Goal: Information Seeking & Learning: Learn about a topic

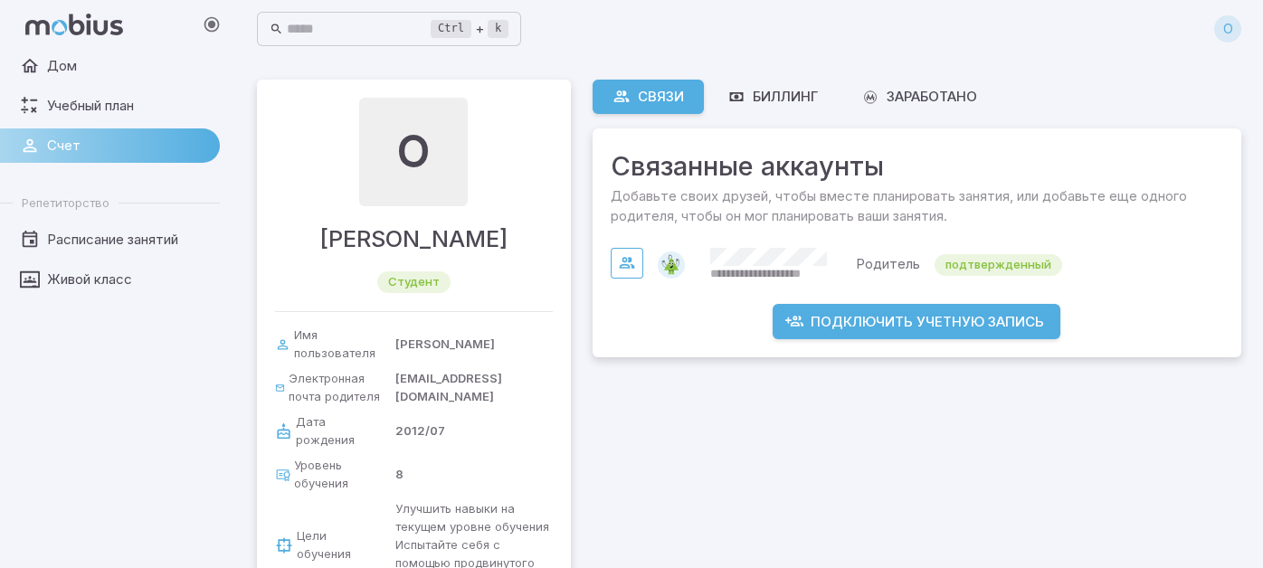
click at [449, 147] on div "О" at bounding box center [413, 152] width 109 height 109
click at [798, 97] on font "Биллинг" at bounding box center [785, 96] width 65 height 17
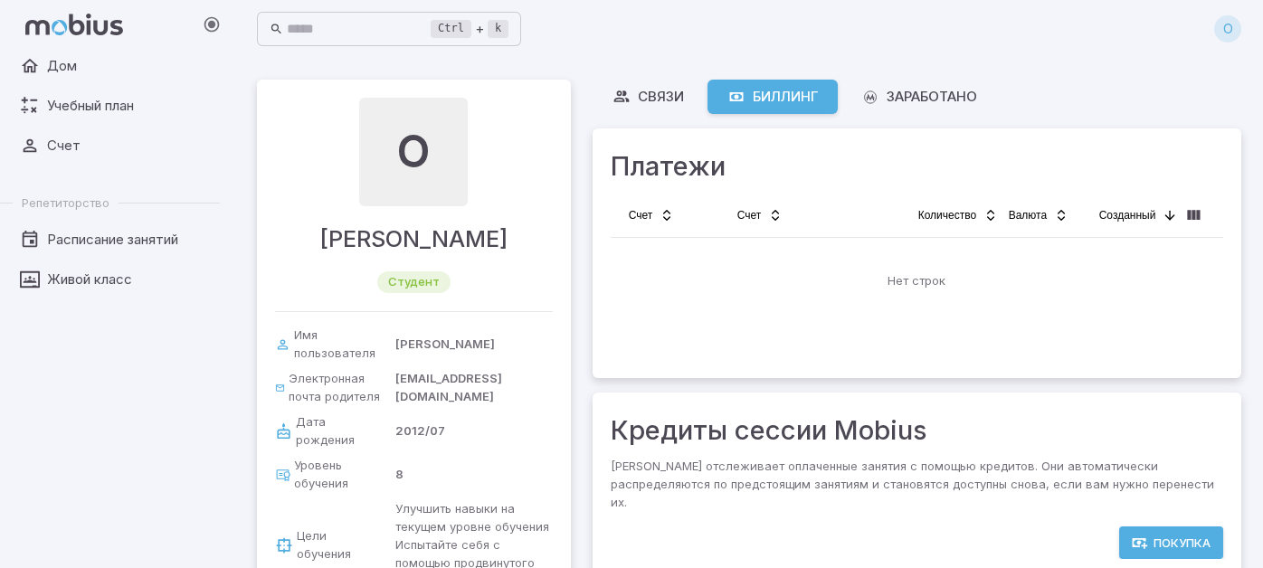
click at [1221, 24] on div "О" at bounding box center [1227, 28] width 27 height 27
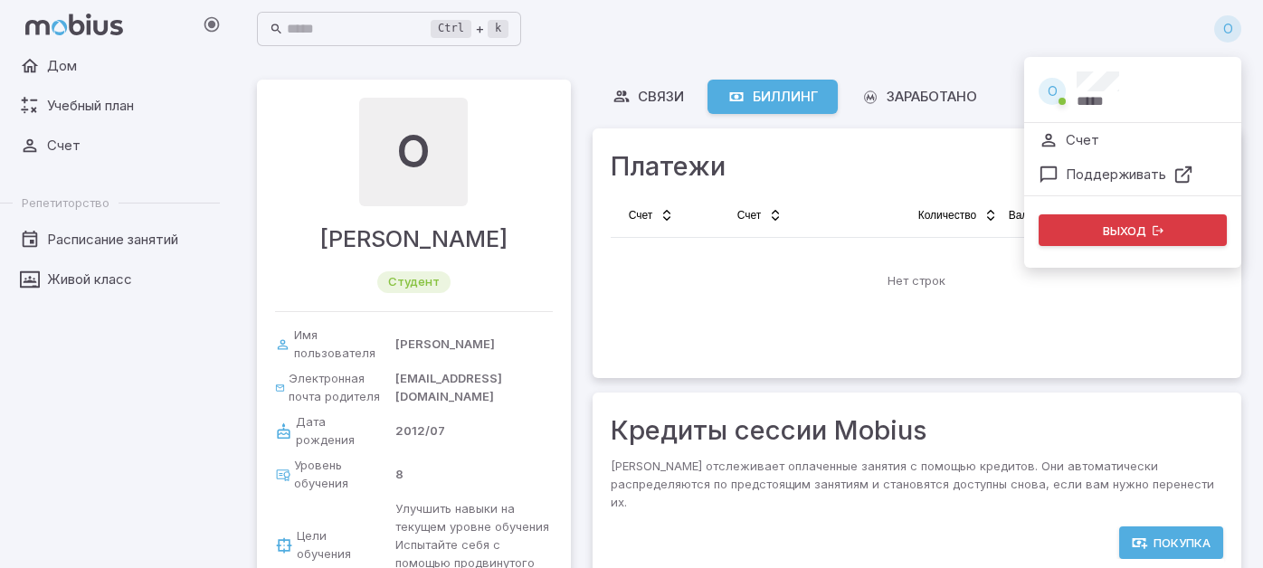
click at [1120, 81] on div "О *****" at bounding box center [1132, 93] width 217 height 58
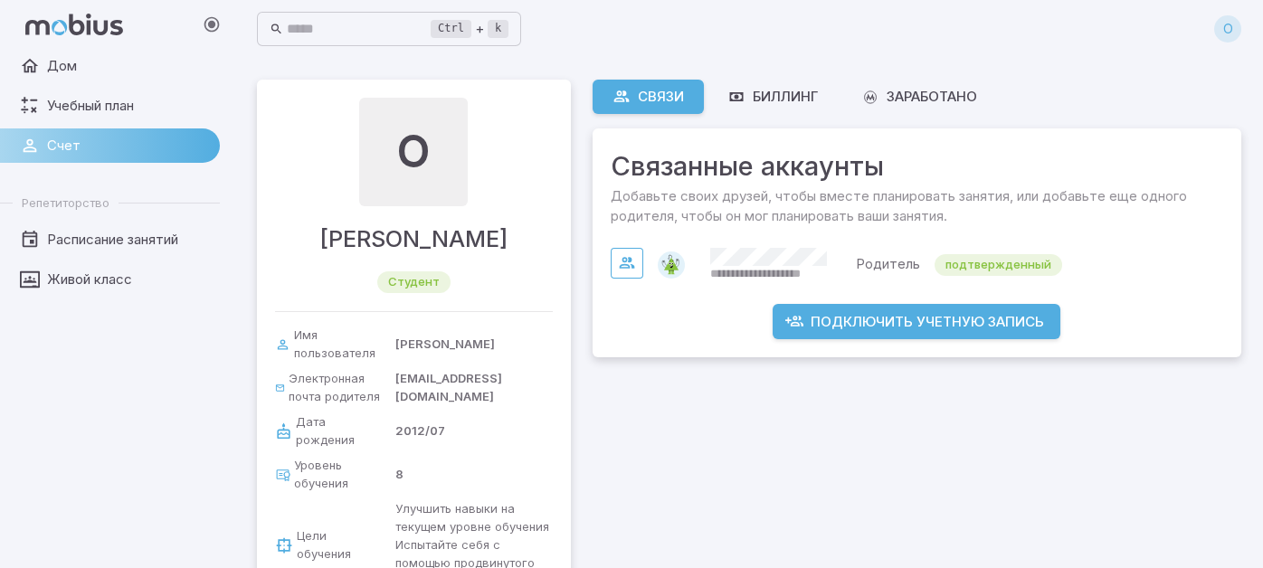
click at [1228, 23] on font "О" at bounding box center [1228, 28] width 10 height 15
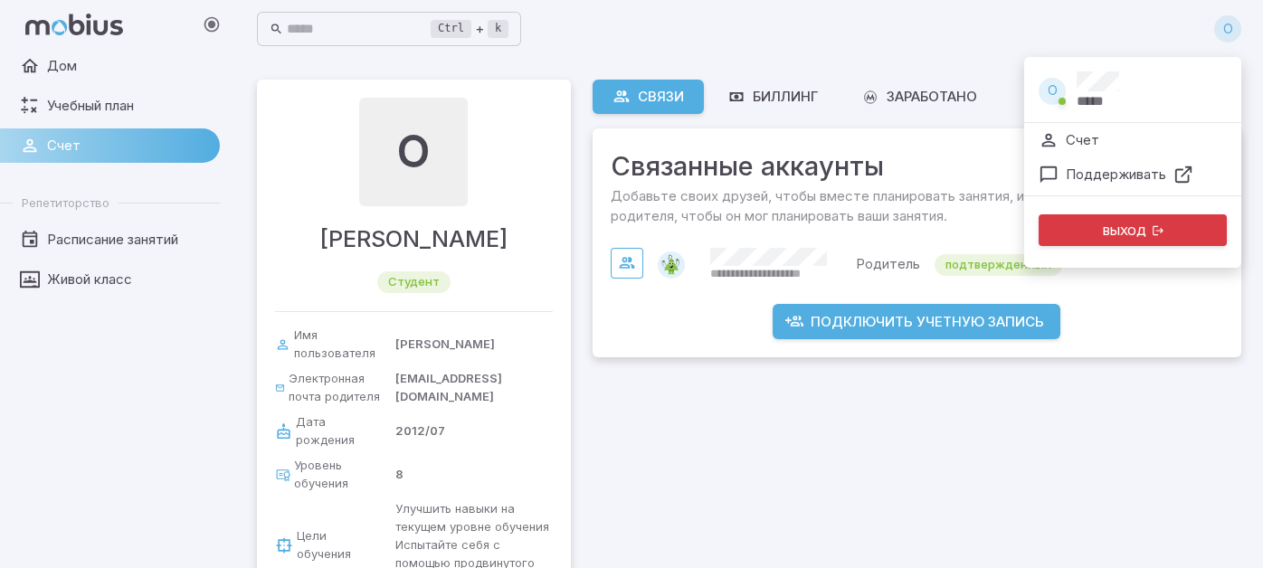
click at [1141, 130] on li "Счет" at bounding box center [1132, 140] width 217 height 34
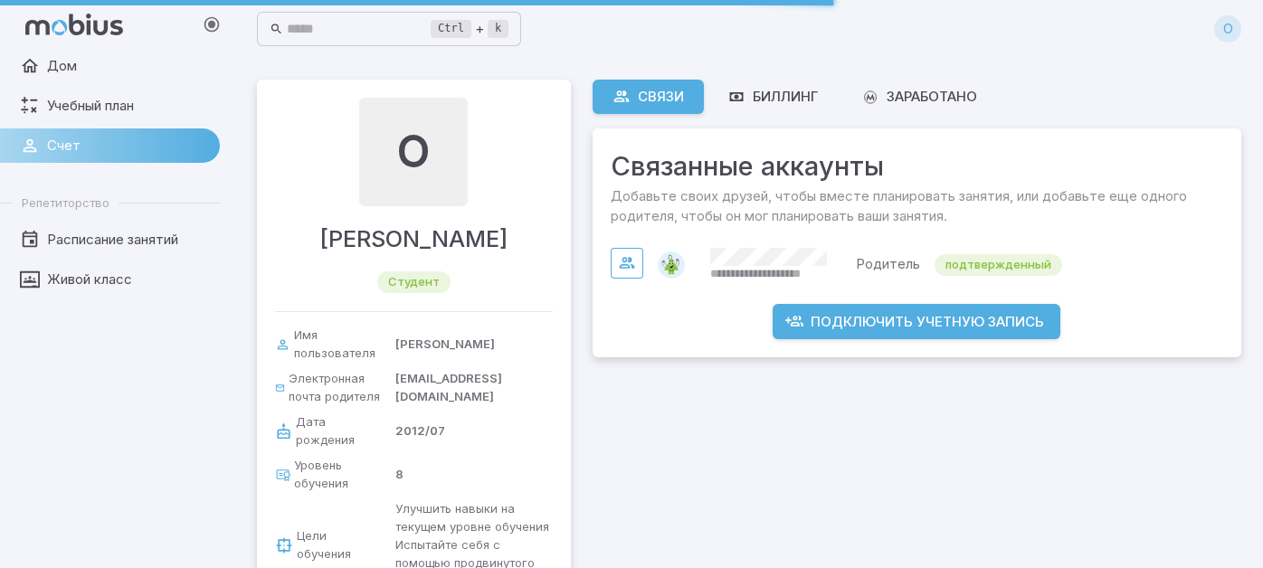
click at [1184, 27] on div "Ctrl + k ​ О" at bounding box center [749, 29] width 984 height 40
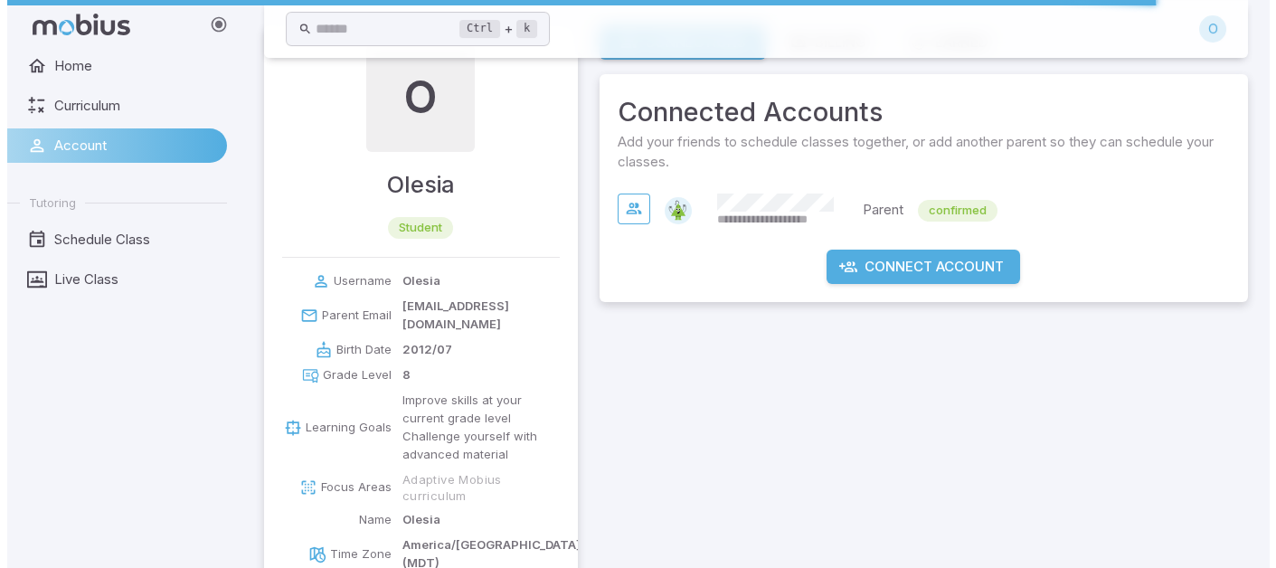
scroll to position [114, 0]
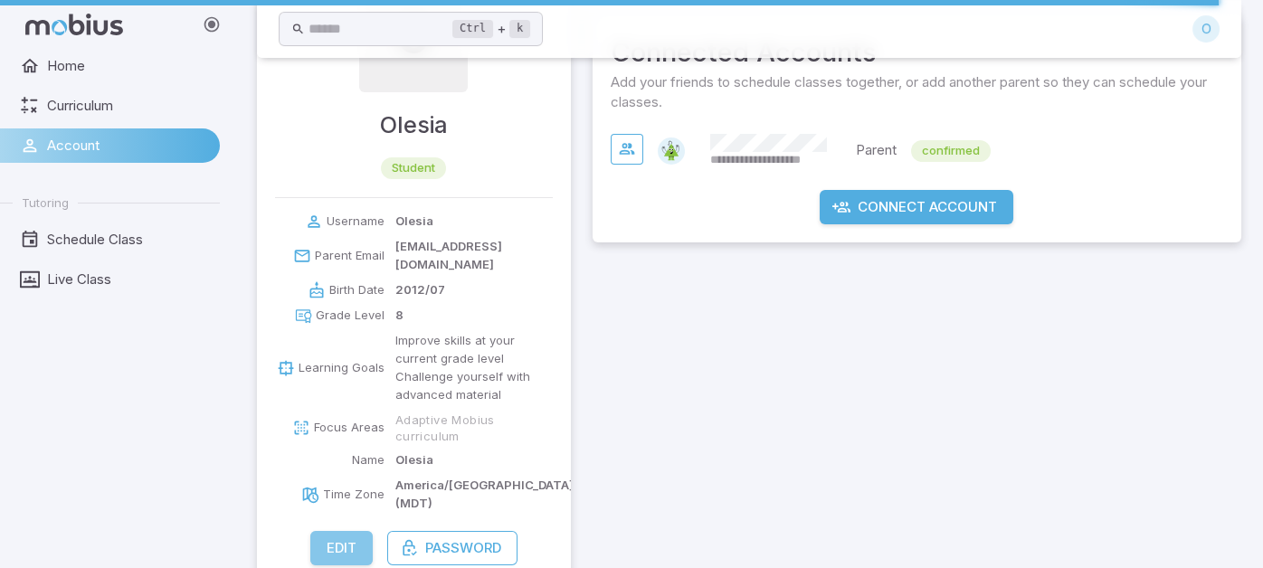
click at [311, 531] on button "Edit" at bounding box center [341, 548] width 62 height 34
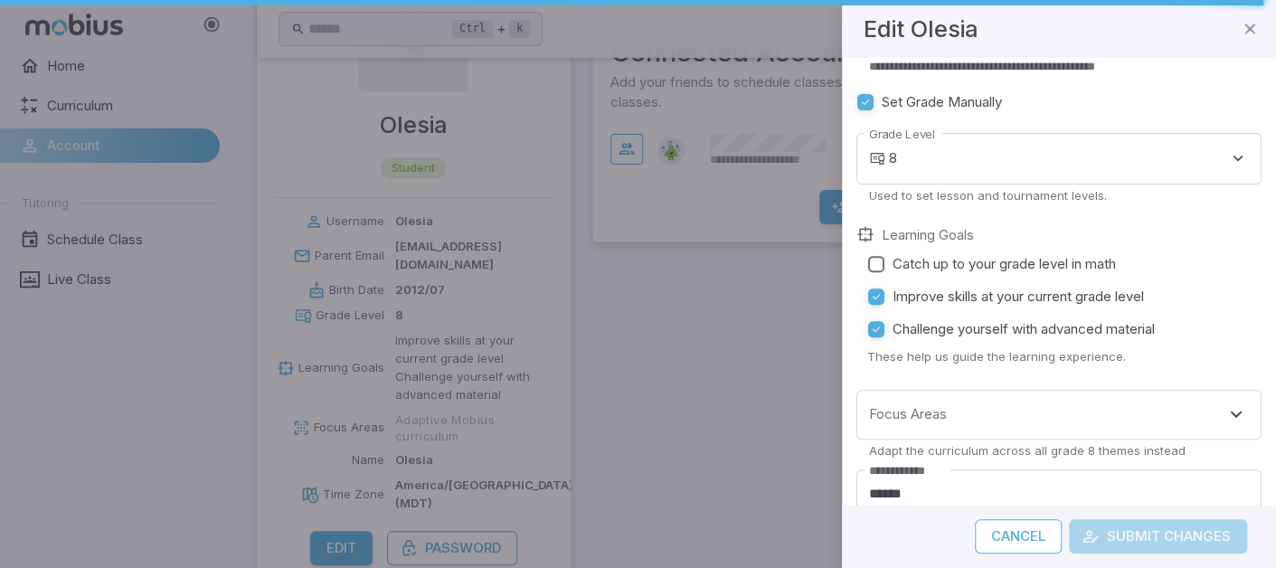
scroll to position [498, 0]
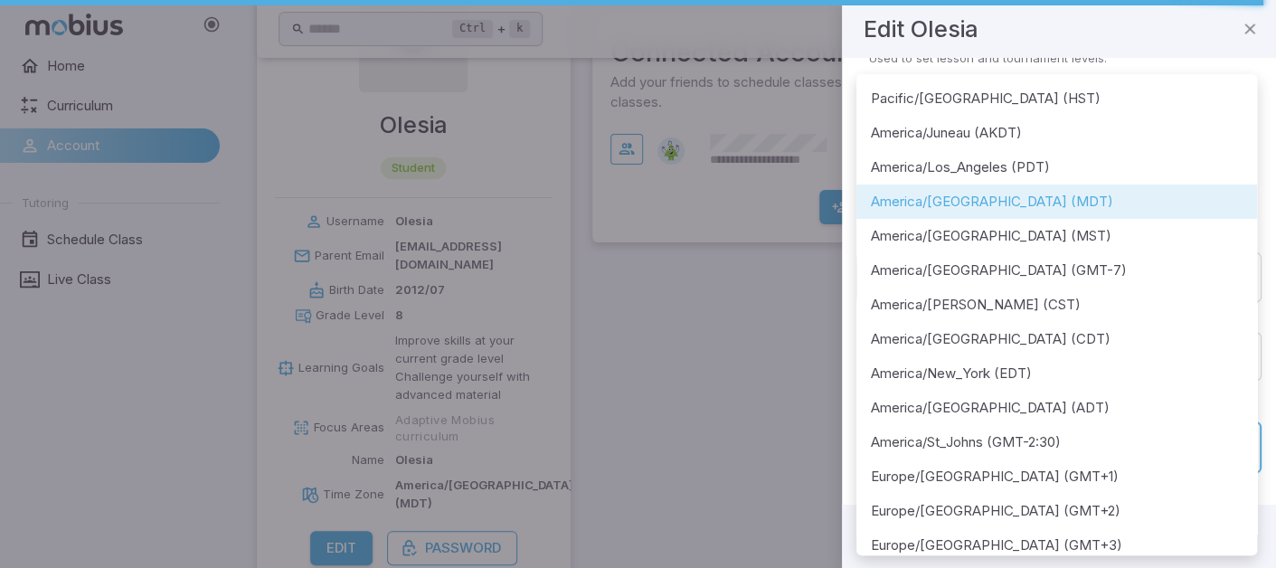
click at [1075, 440] on body "**********" at bounding box center [638, 245] width 1276 height 719
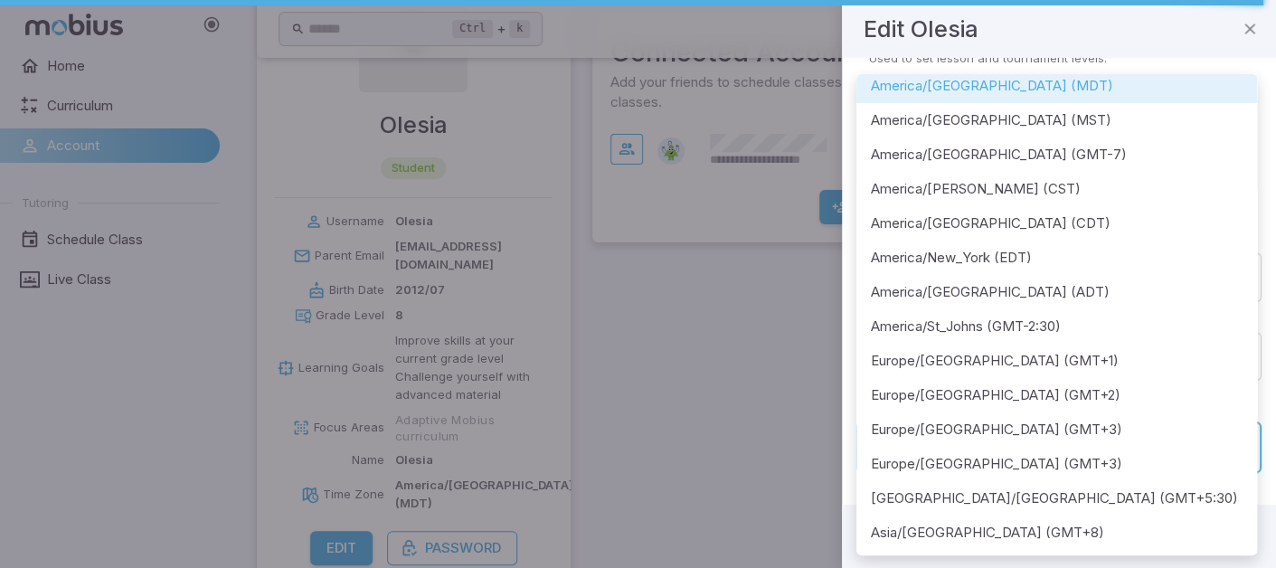
scroll to position [64, 0]
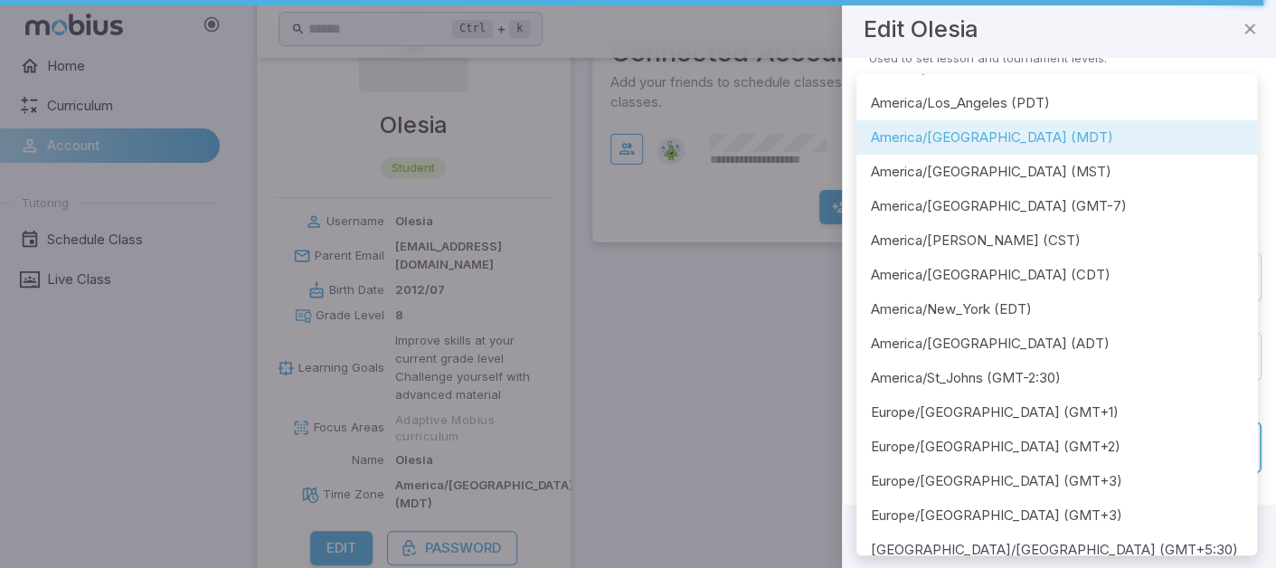
click at [799, 329] on div at bounding box center [638, 284] width 1276 height 568
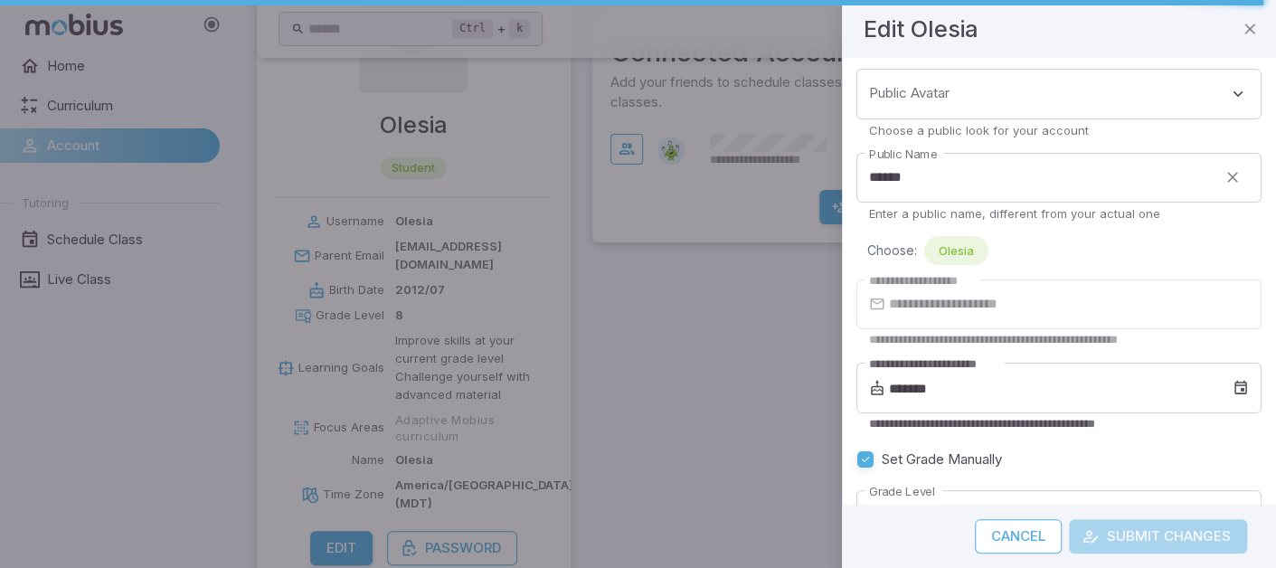
scroll to position [0, 0]
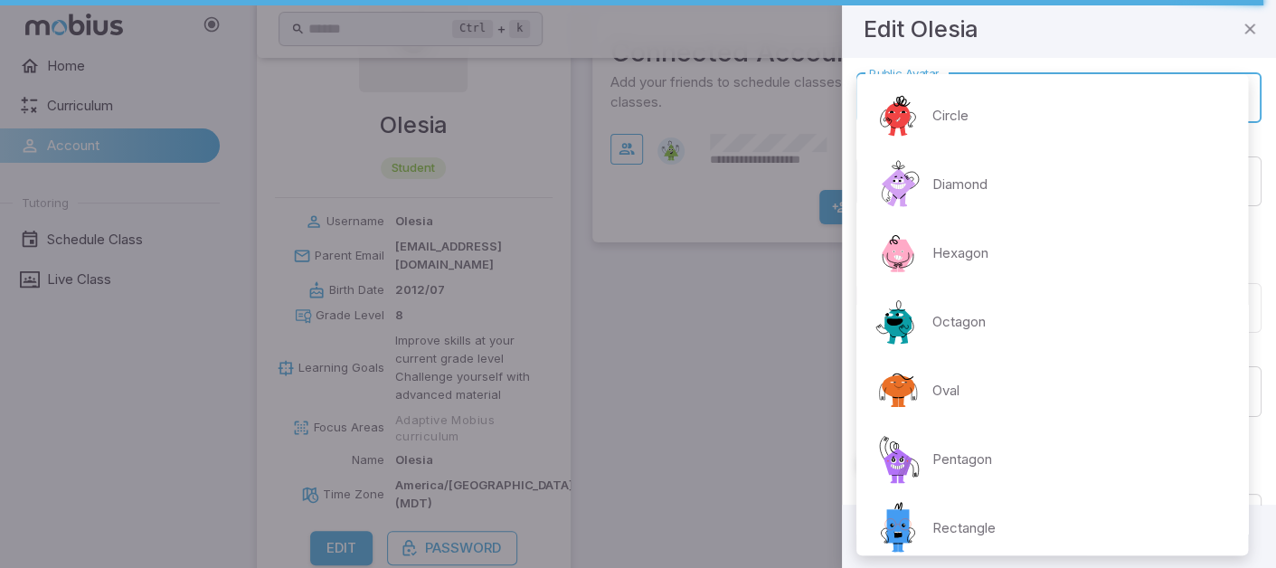
click at [1015, 101] on body "**********" at bounding box center [638, 245] width 1276 height 719
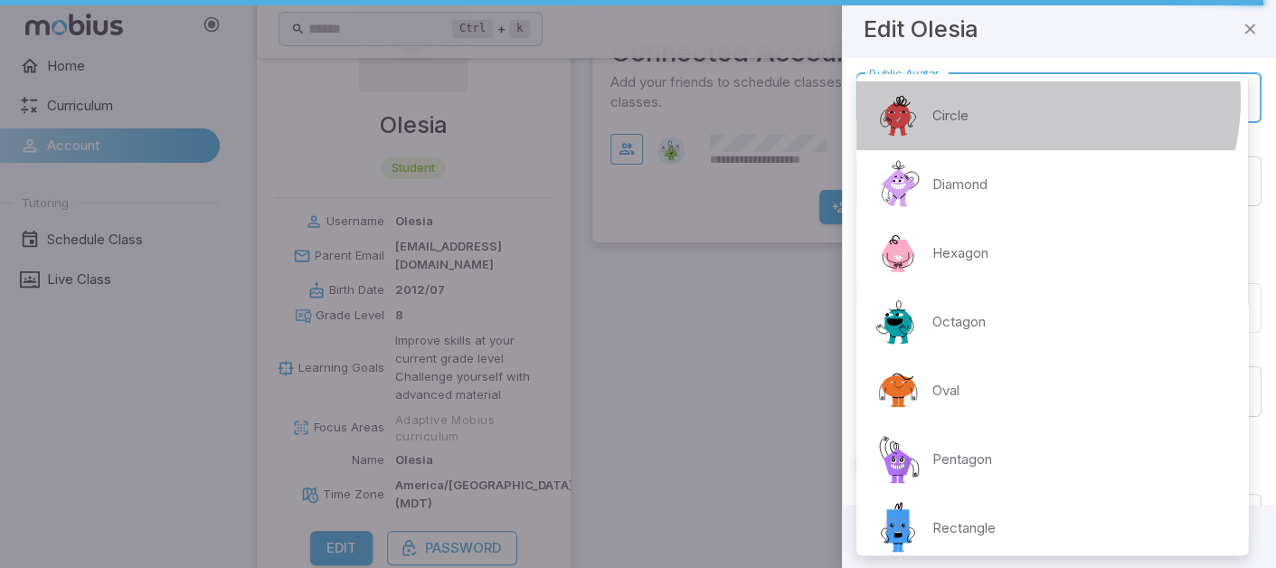
click at [1010, 99] on li "Circle" at bounding box center [1053, 115] width 392 height 69
type input "**********"
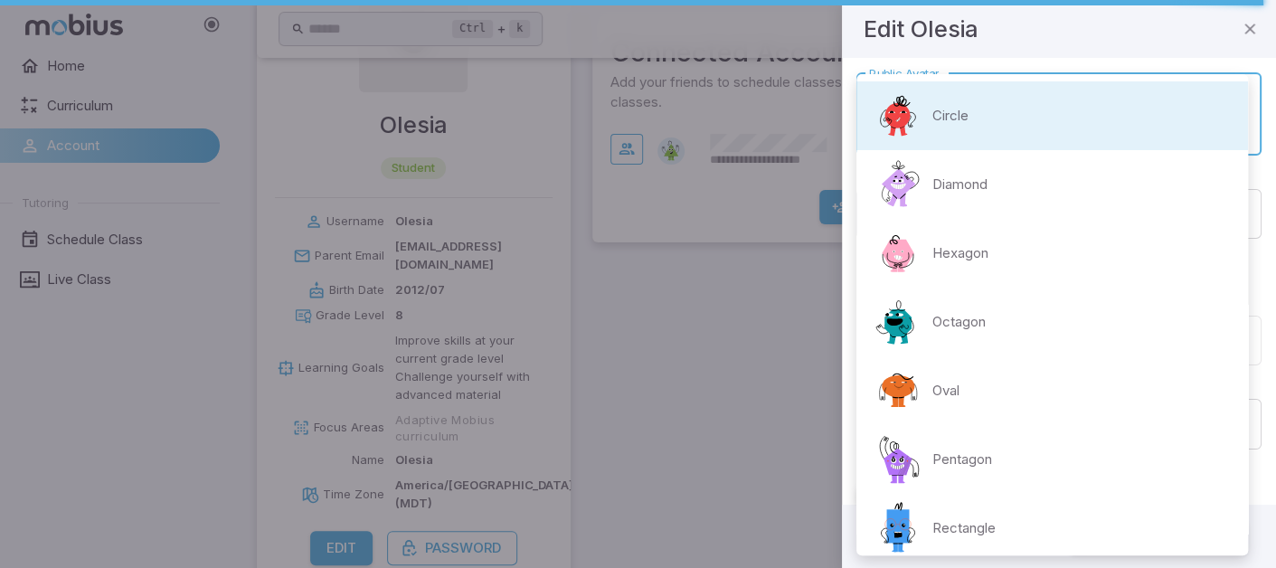
click at [1086, 128] on body "**********" at bounding box center [638, 245] width 1276 height 719
click at [776, 244] on div at bounding box center [638, 284] width 1276 height 568
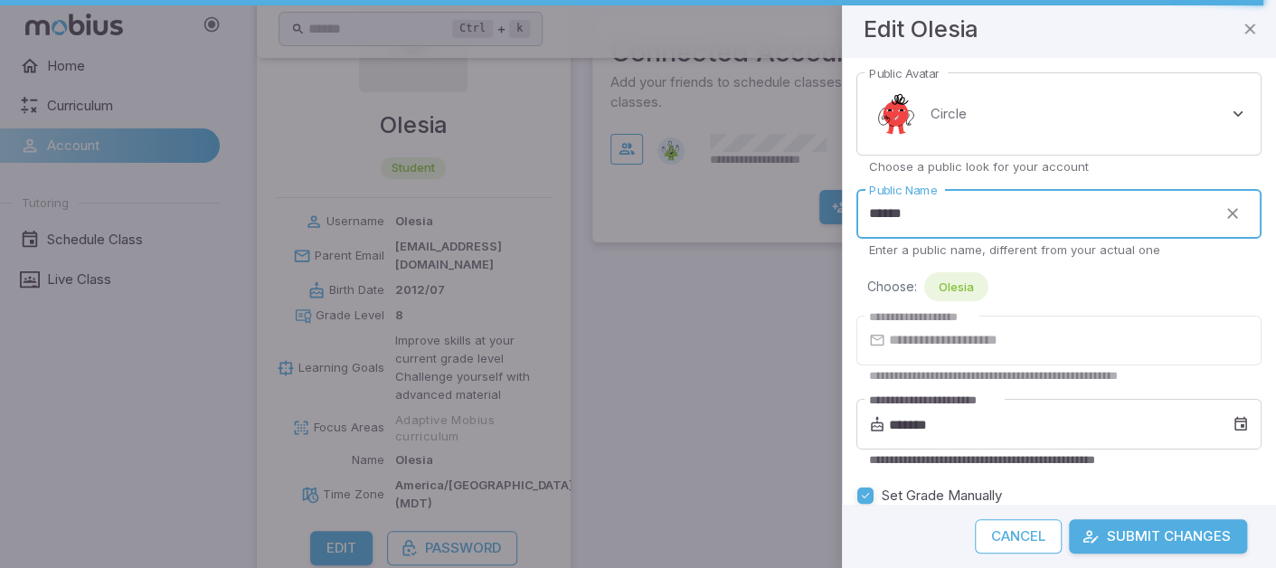
click at [1028, 220] on input "******" at bounding box center [1037, 214] width 360 height 50
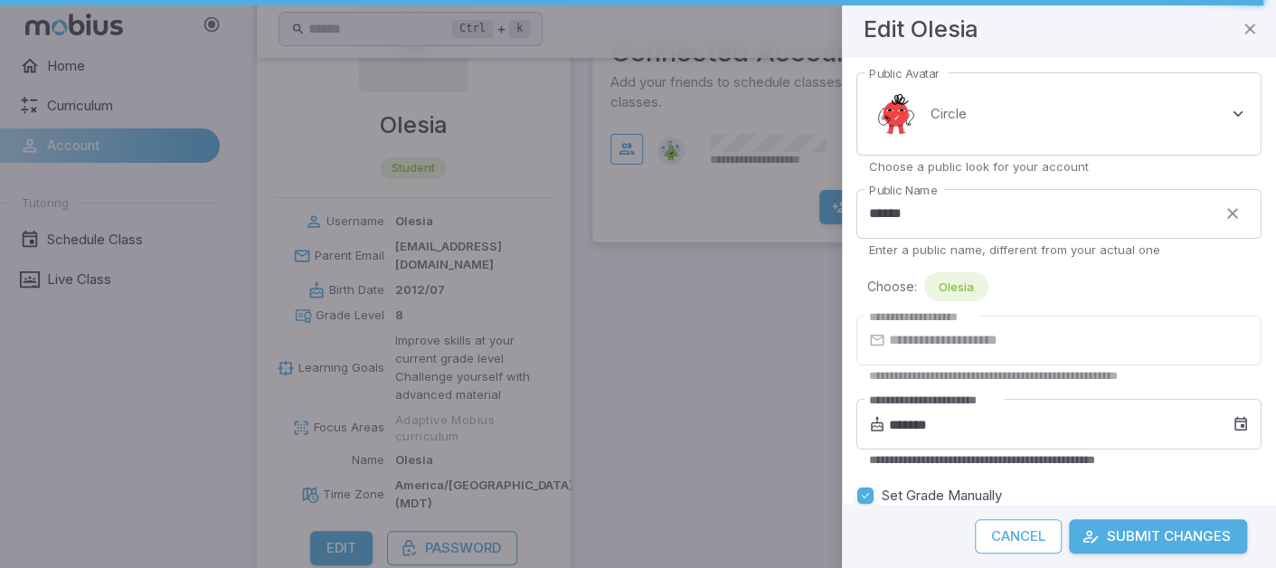
click at [1032, 298] on div "Choose: Olesia" at bounding box center [1064, 286] width 394 height 29
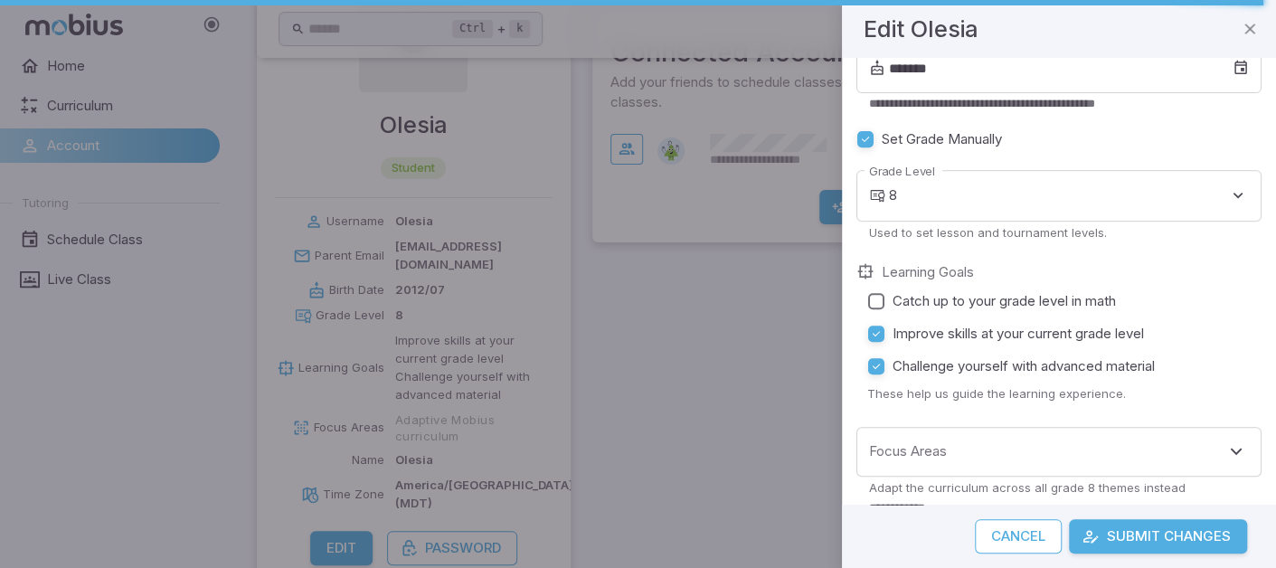
scroll to position [361, 0]
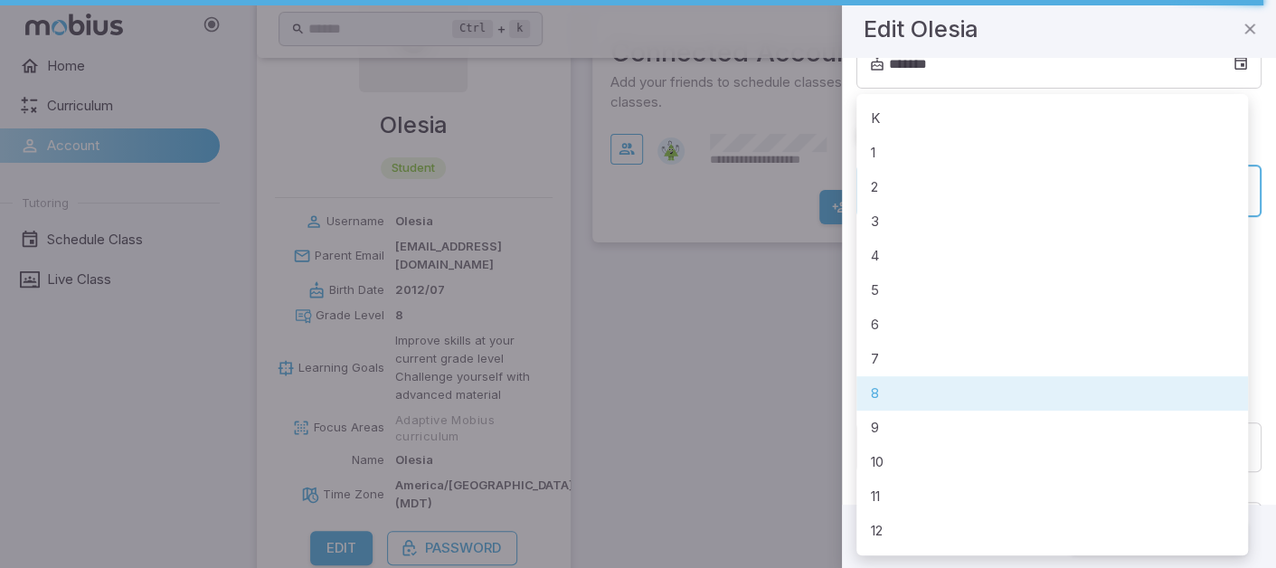
click at [1064, 194] on body "**********" at bounding box center [638, 245] width 1276 height 719
click at [993, 398] on li "8" at bounding box center [1053, 393] width 392 height 34
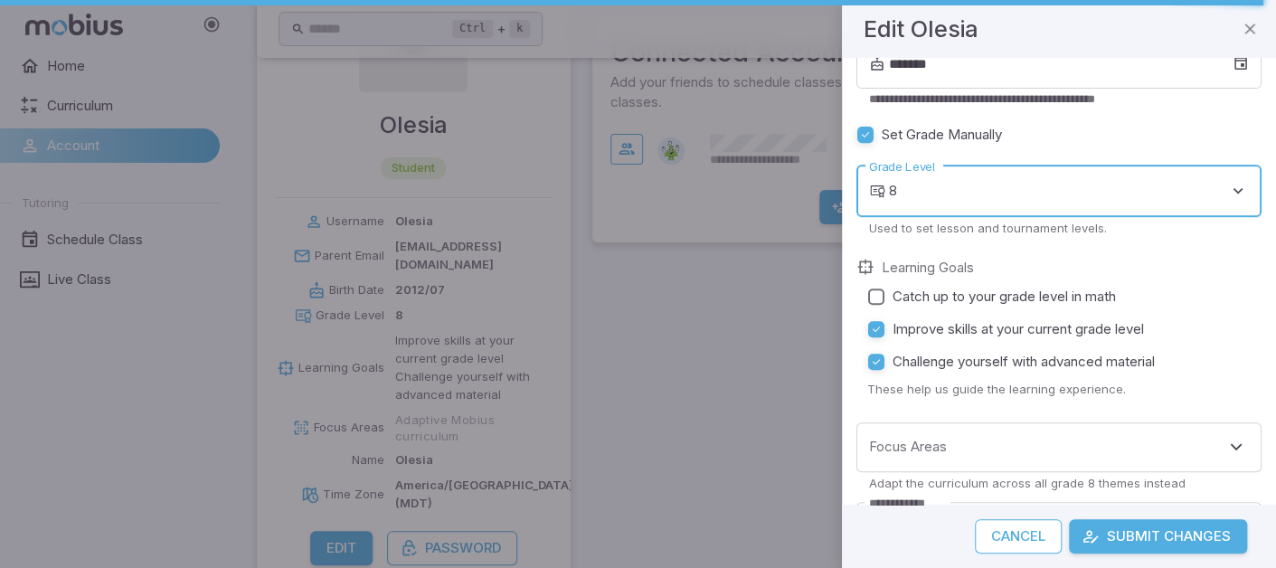
scroll to position [0, 0]
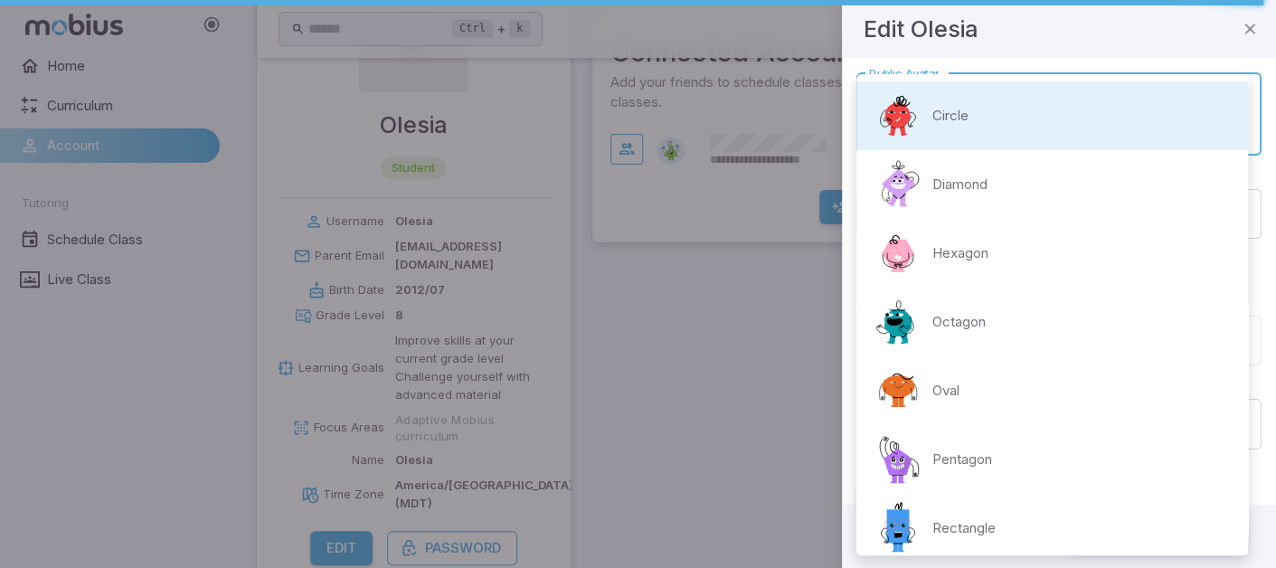
click at [978, 137] on body "**********" at bounding box center [638, 245] width 1276 height 719
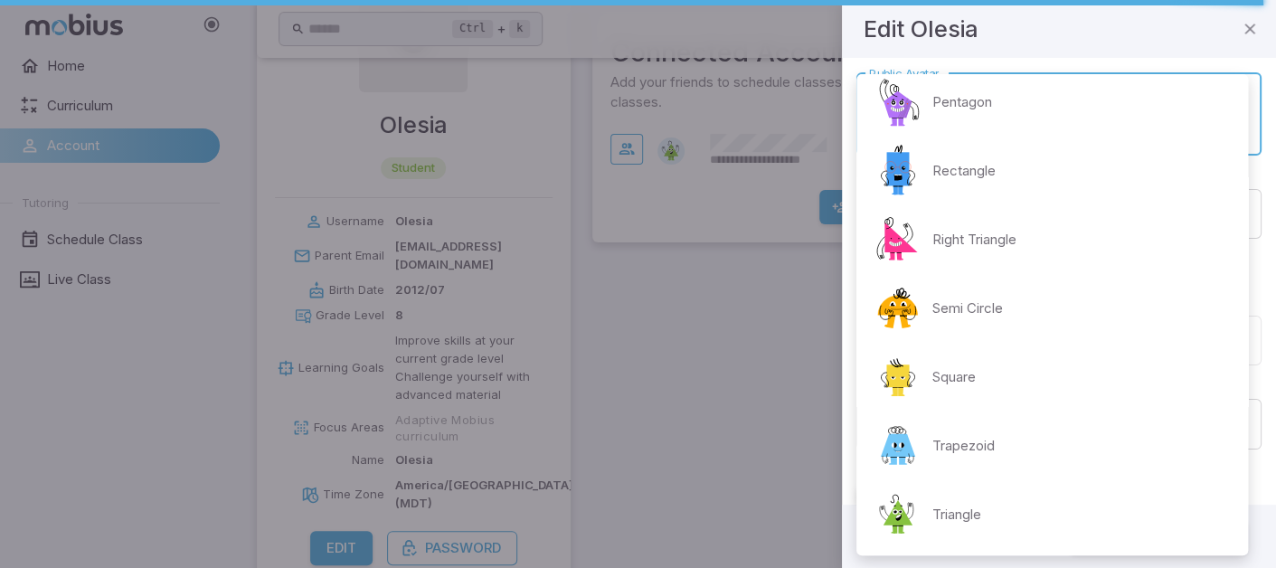
click at [833, 292] on div at bounding box center [638, 284] width 1276 height 568
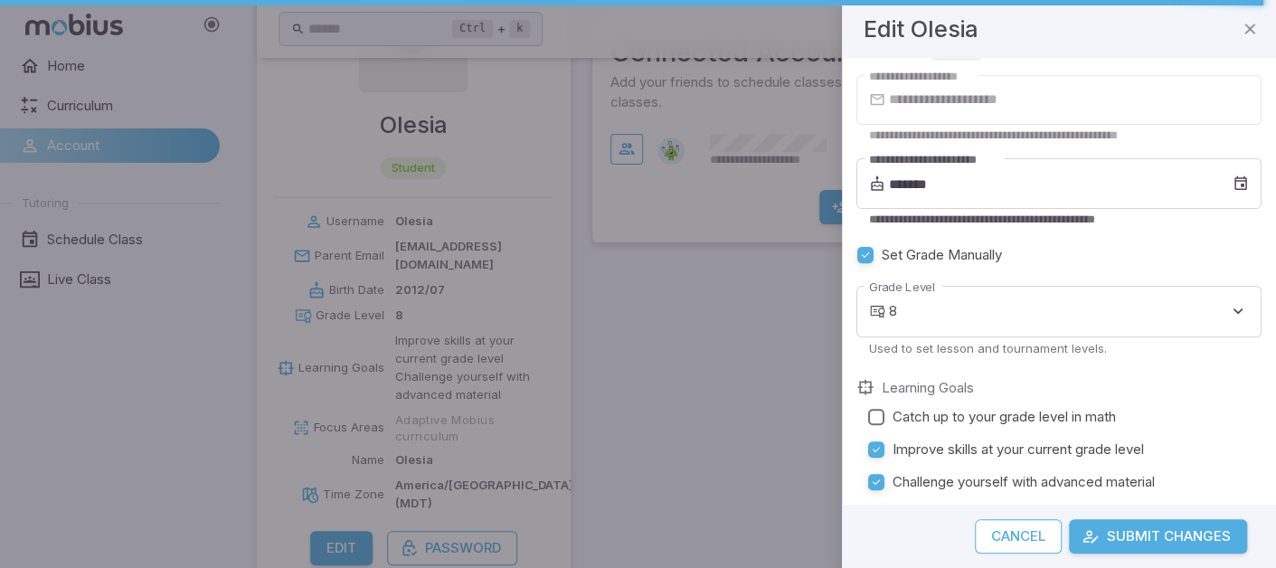
scroll to position [531, 0]
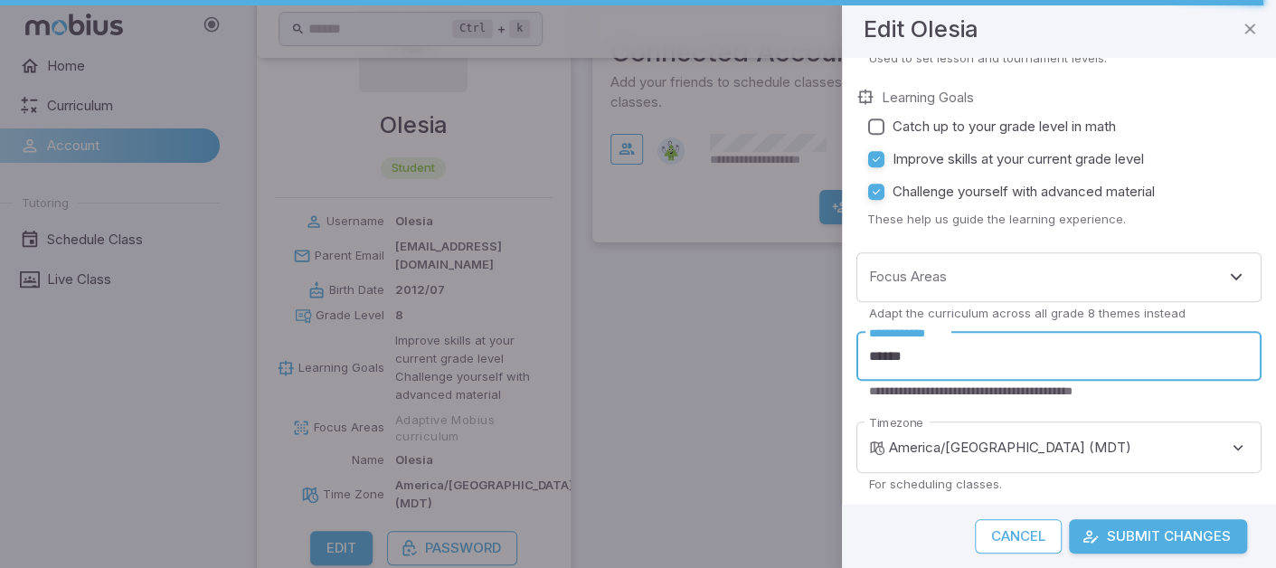
click at [1009, 352] on input "******" at bounding box center [1059, 357] width 405 height 50
type input "*"
type input "***"
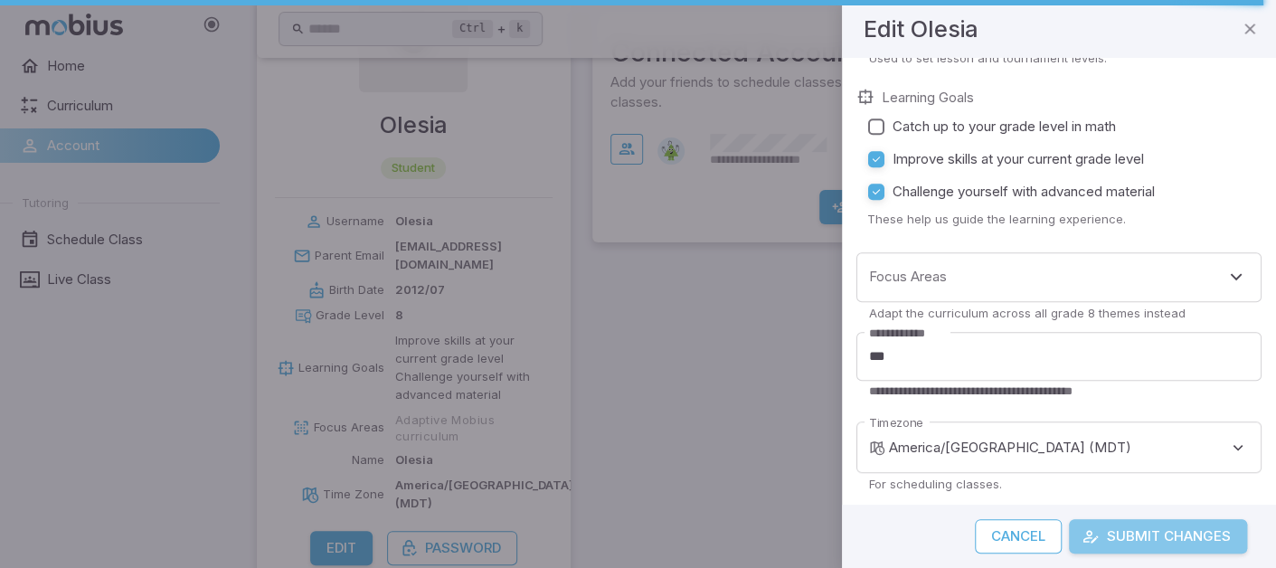
click at [1184, 519] on button "Submit Changes" at bounding box center [1158, 536] width 178 height 34
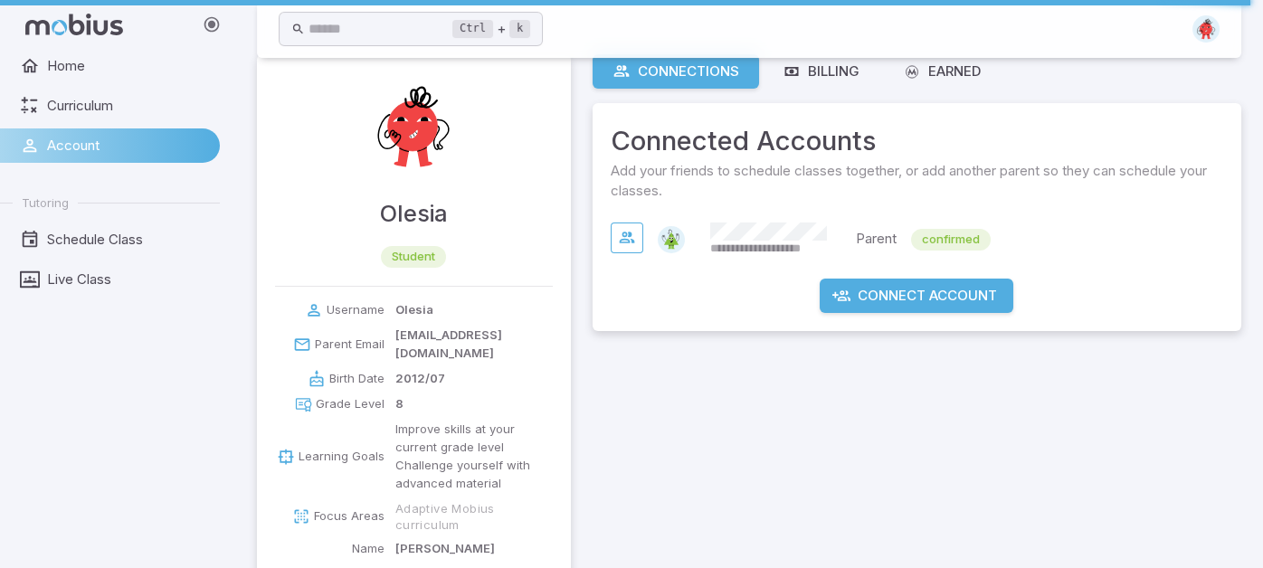
scroll to position [0, 0]
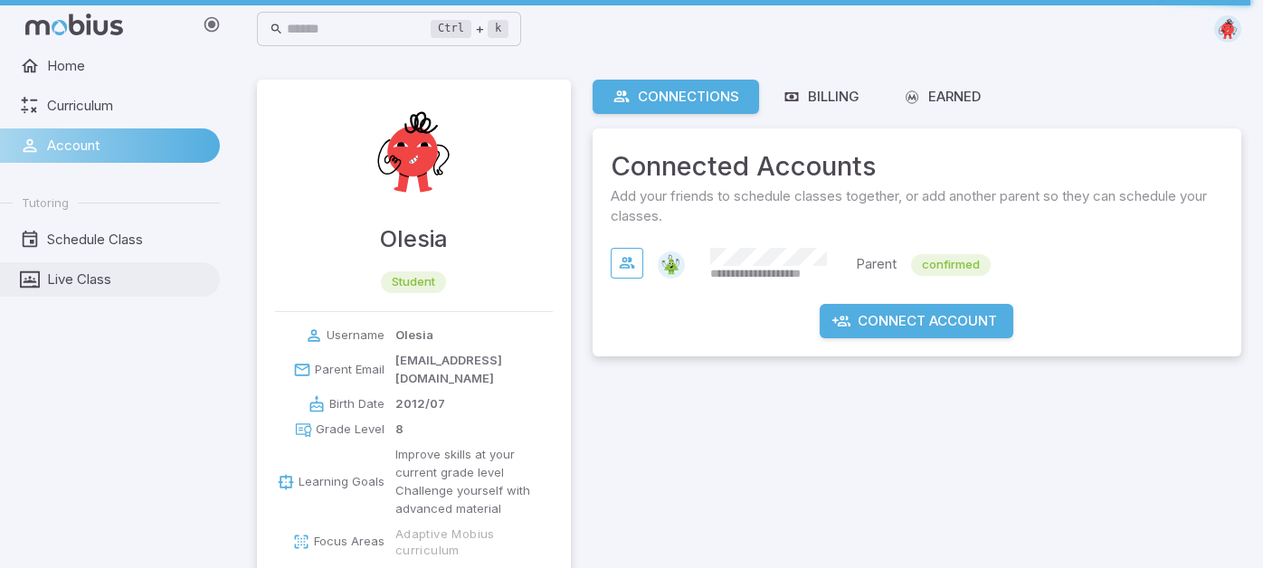
click at [109, 268] on link "Live Class" at bounding box center [110, 279] width 220 height 34
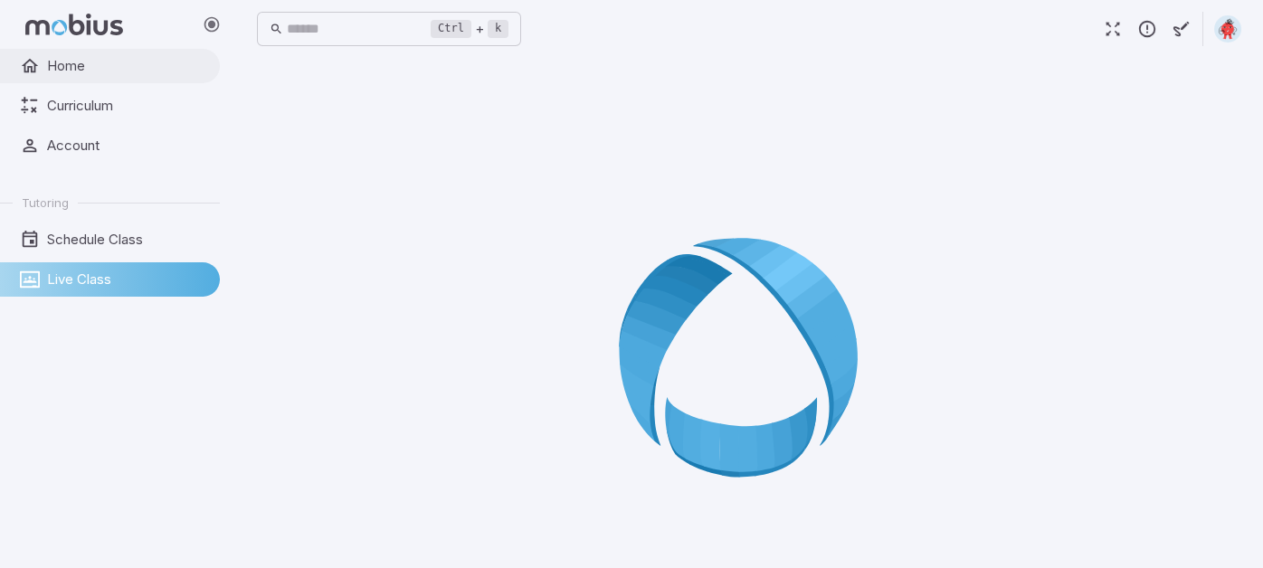
click at [84, 79] on link "Home" at bounding box center [110, 66] width 220 height 34
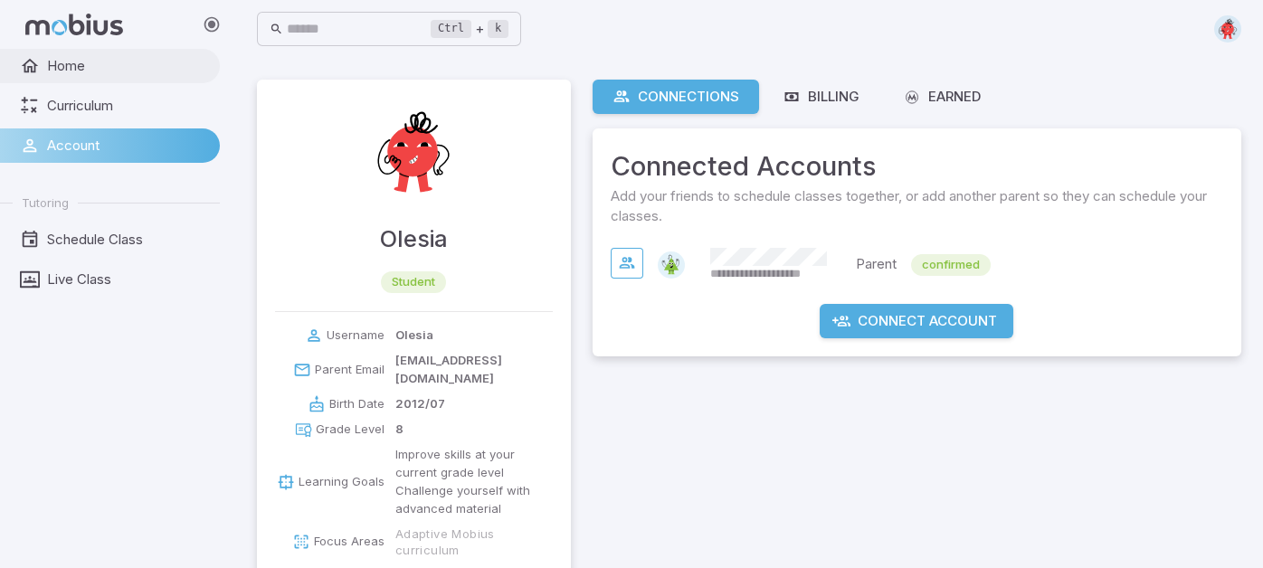
click at [124, 68] on span "Home" at bounding box center [127, 66] width 160 height 20
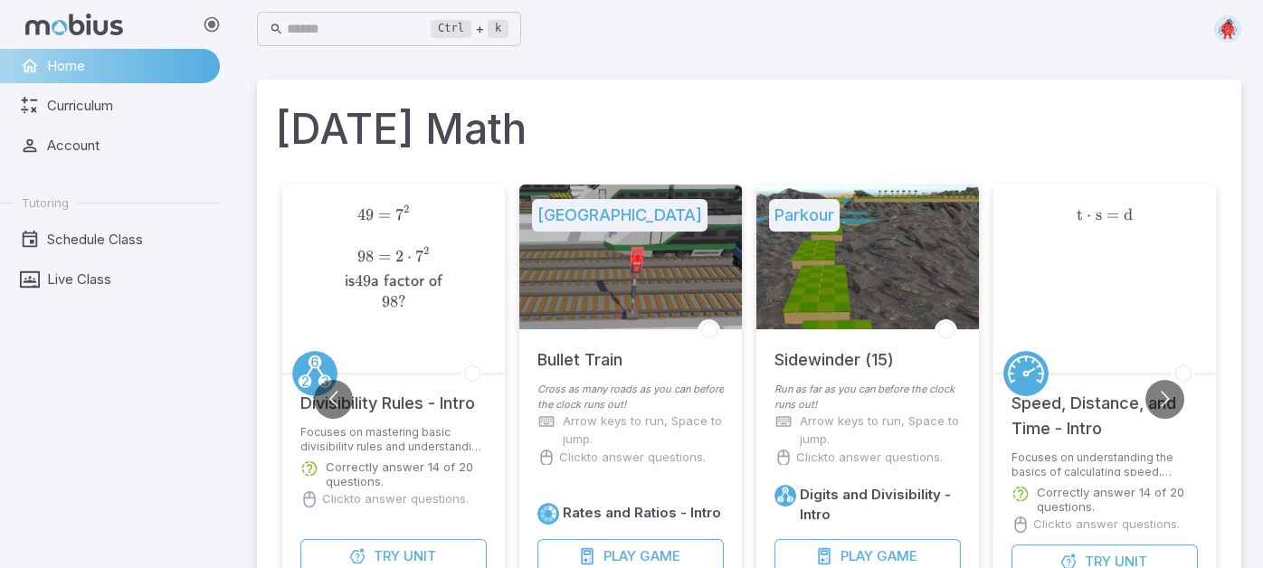
click at [585, 304] on div at bounding box center [630, 257] width 223 height 145
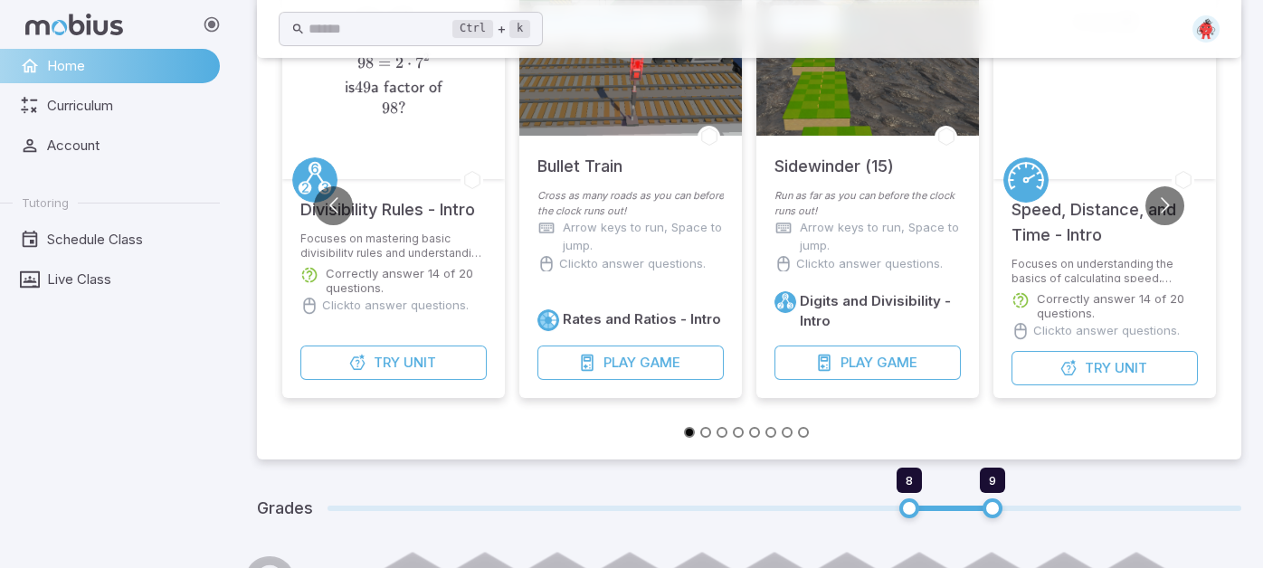
scroll to position [241, 0]
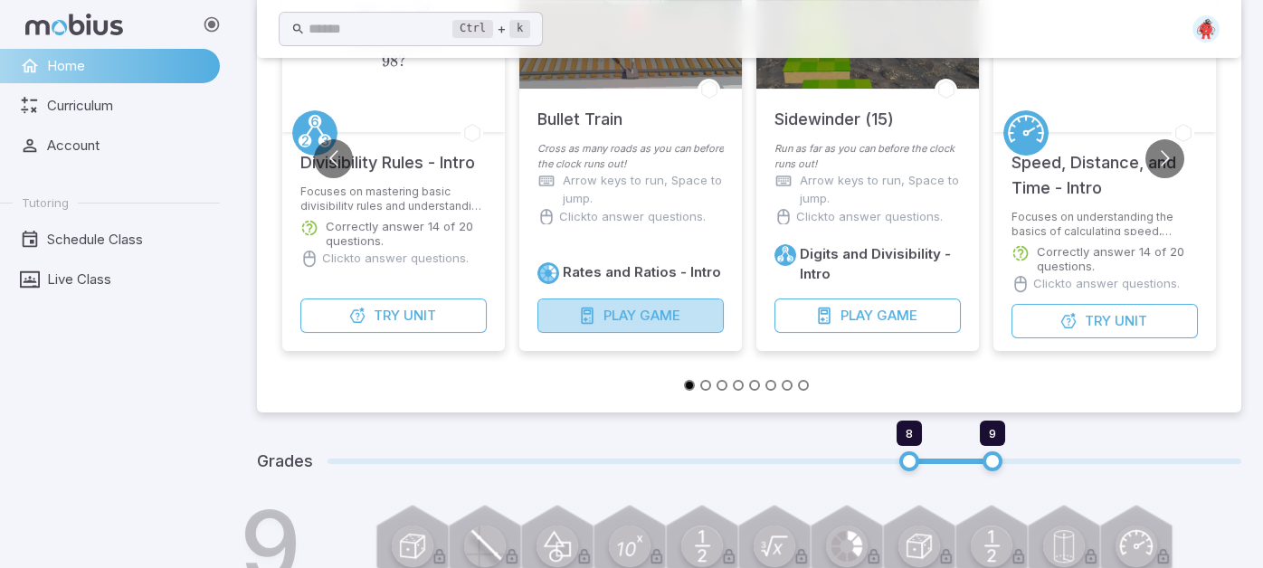
click at [586, 324] on icon "button" at bounding box center [587, 316] width 18 height 18
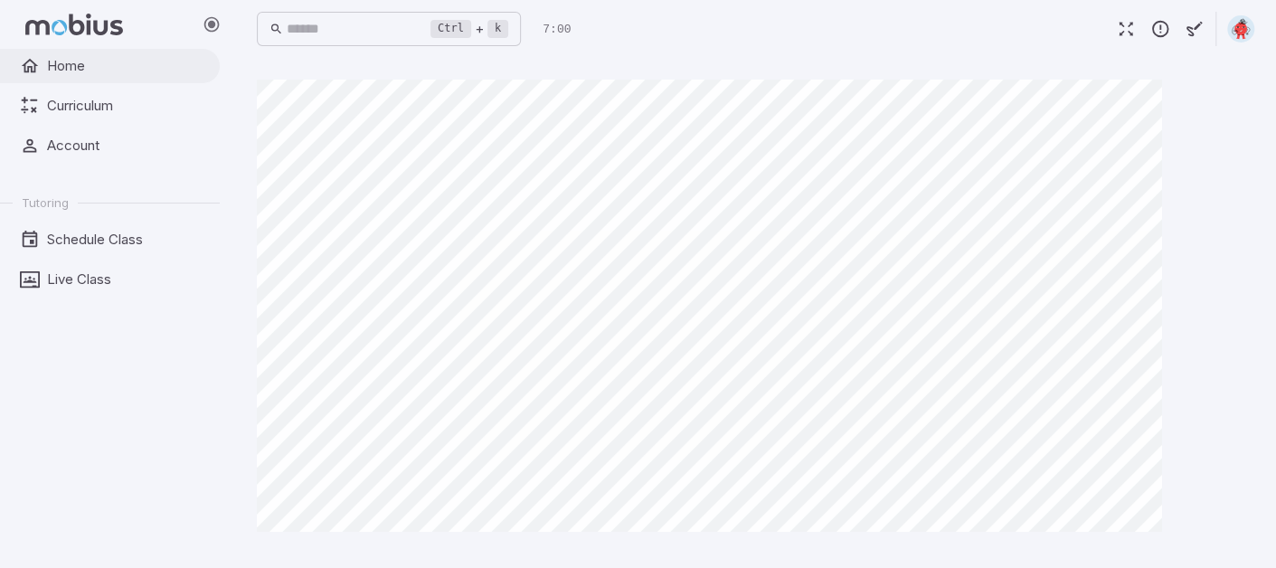
click at [191, 54] on link "Home" at bounding box center [110, 66] width 220 height 34
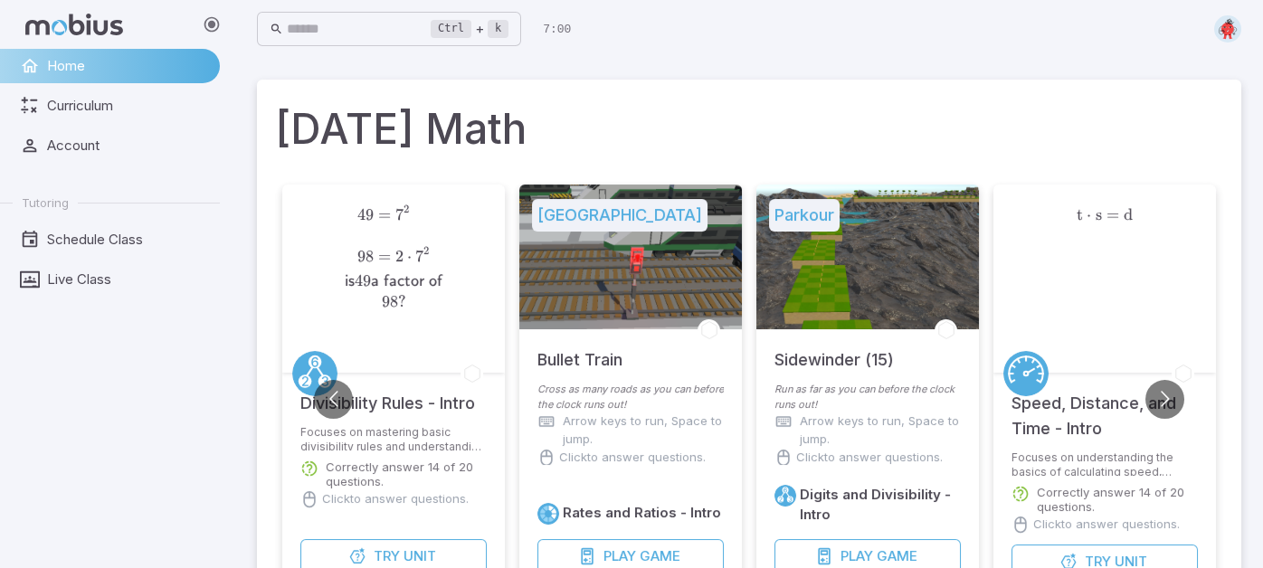
click at [857, 245] on div at bounding box center [867, 257] width 223 height 145
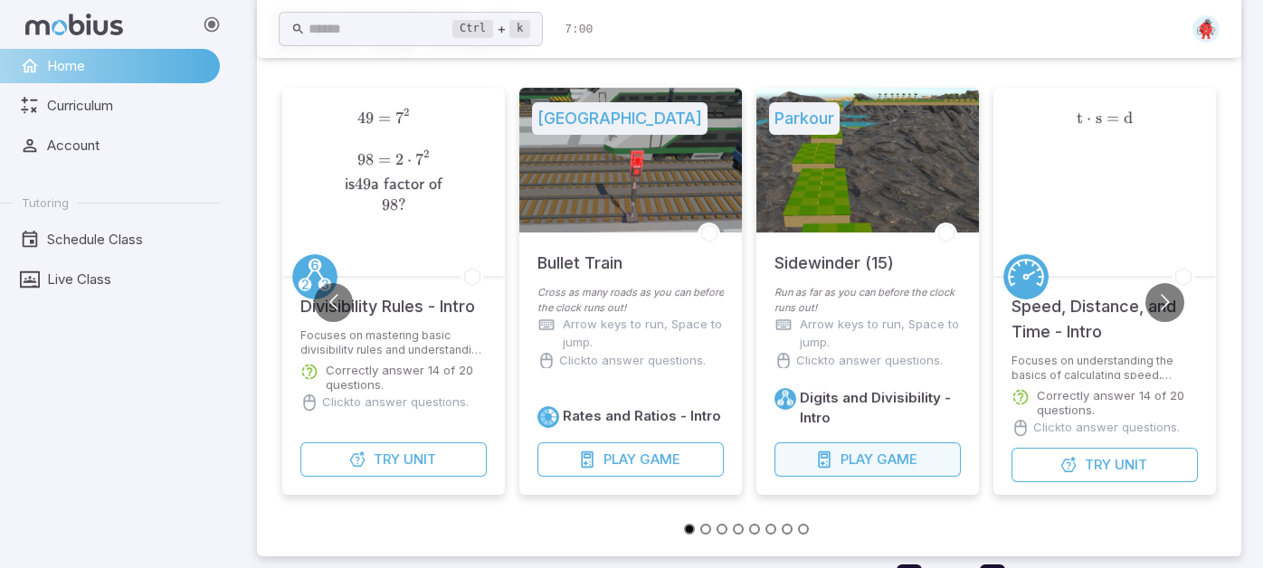
scroll to position [120, 0]
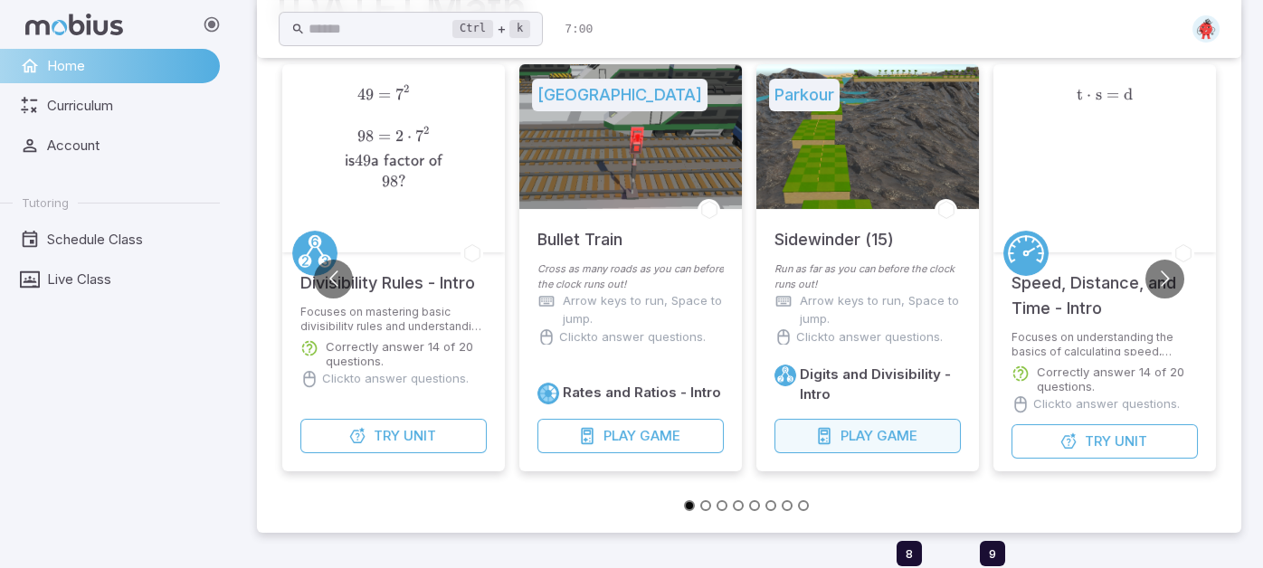
click at [928, 427] on button "Play Game" at bounding box center [867, 436] width 186 height 34
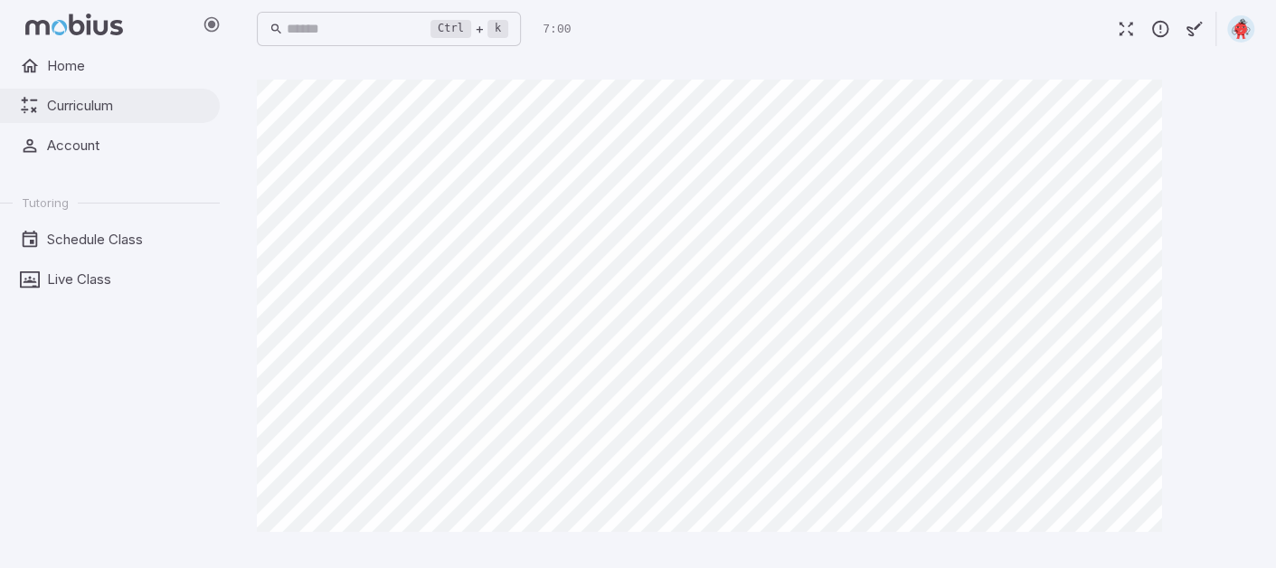
click at [115, 99] on span "Curriculum" at bounding box center [127, 106] width 160 height 20
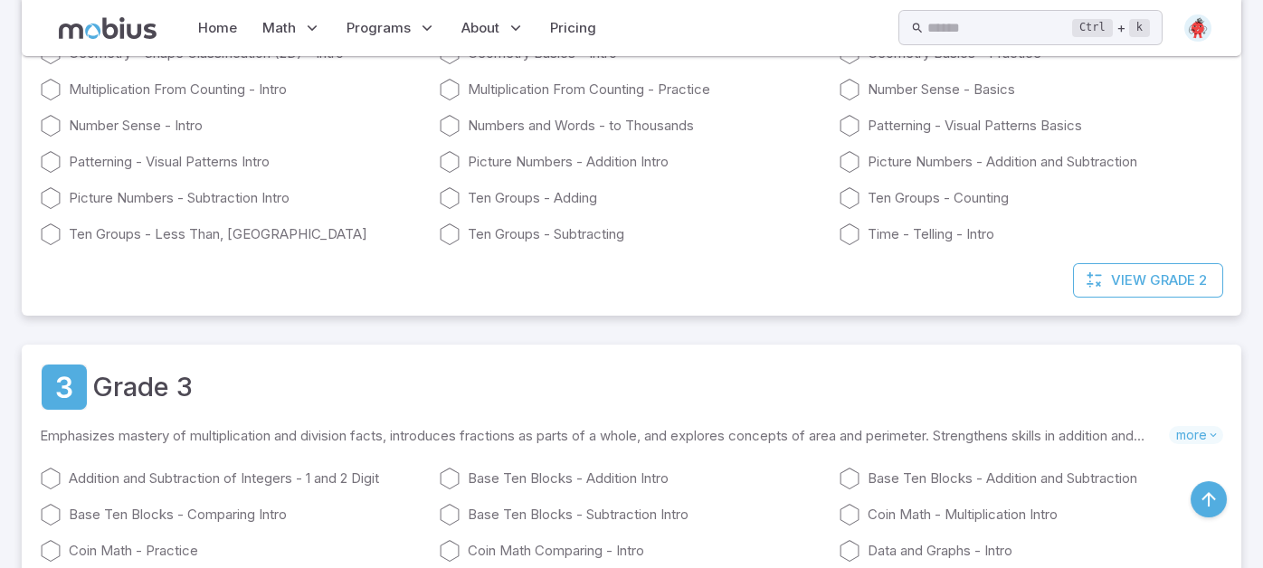
scroll to position [844, 0]
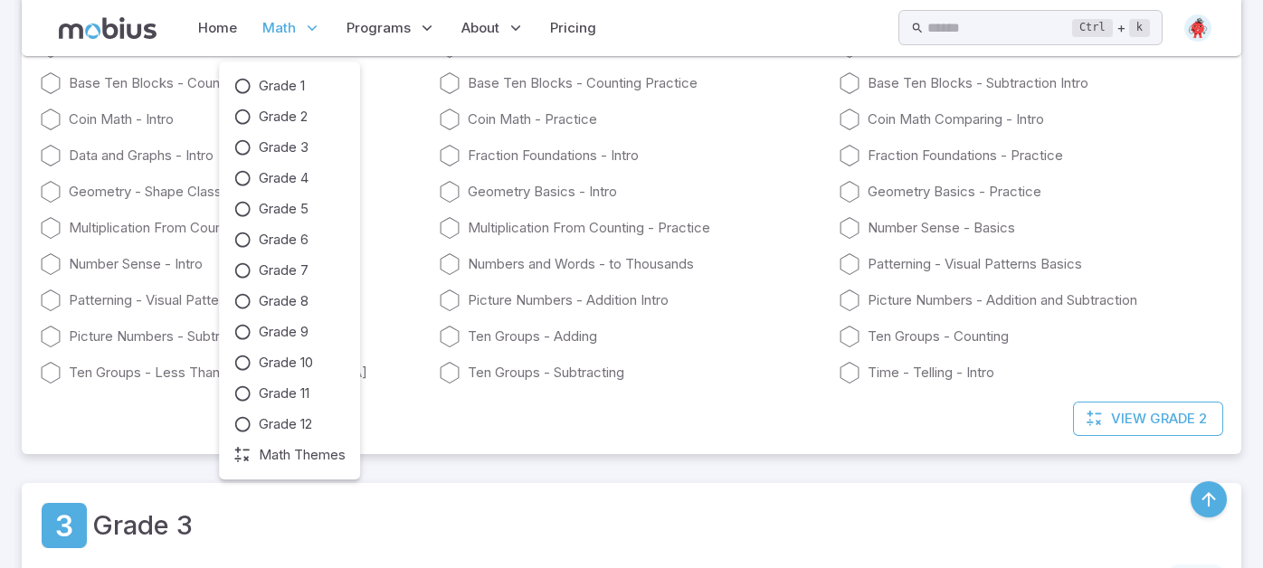
click at [297, 24] on p "Math" at bounding box center [292, 28] width 70 height 42
click at [290, 293] on span "Grade 8" at bounding box center [284, 301] width 50 height 20
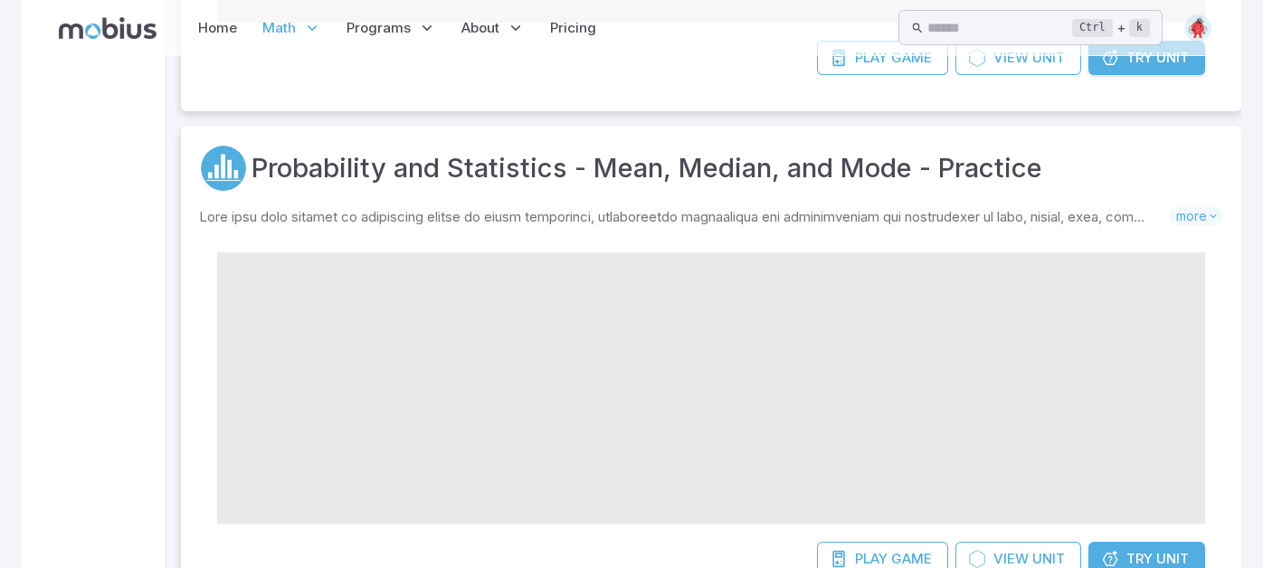
scroll to position [0, 0]
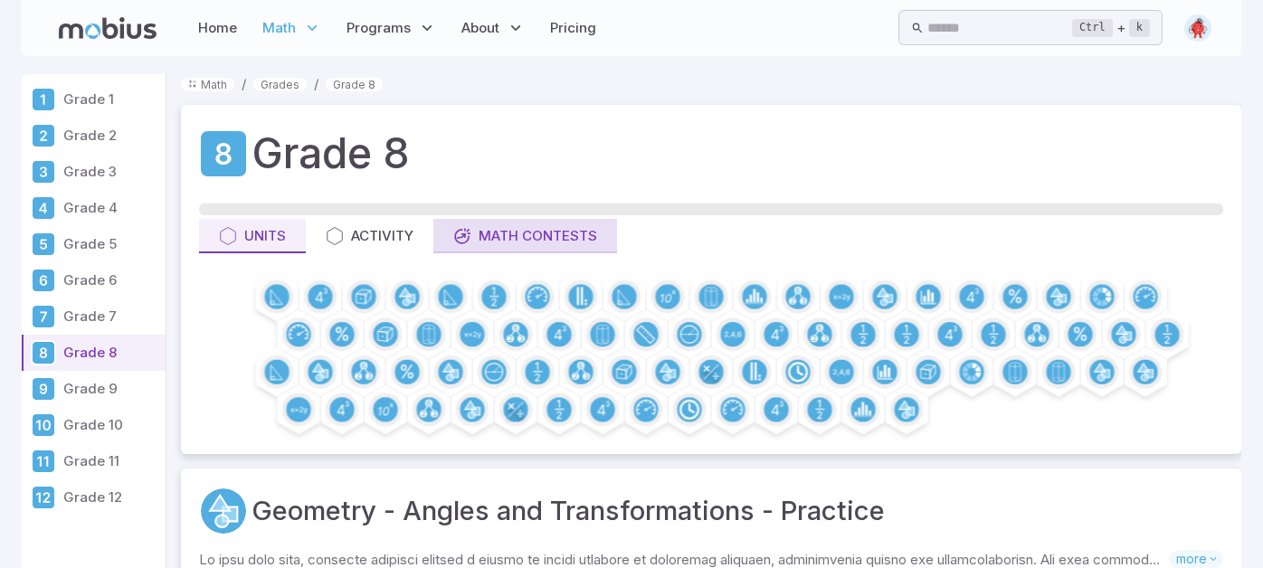
click at [507, 232] on div "Math Contests" at bounding box center [525, 236] width 144 height 20
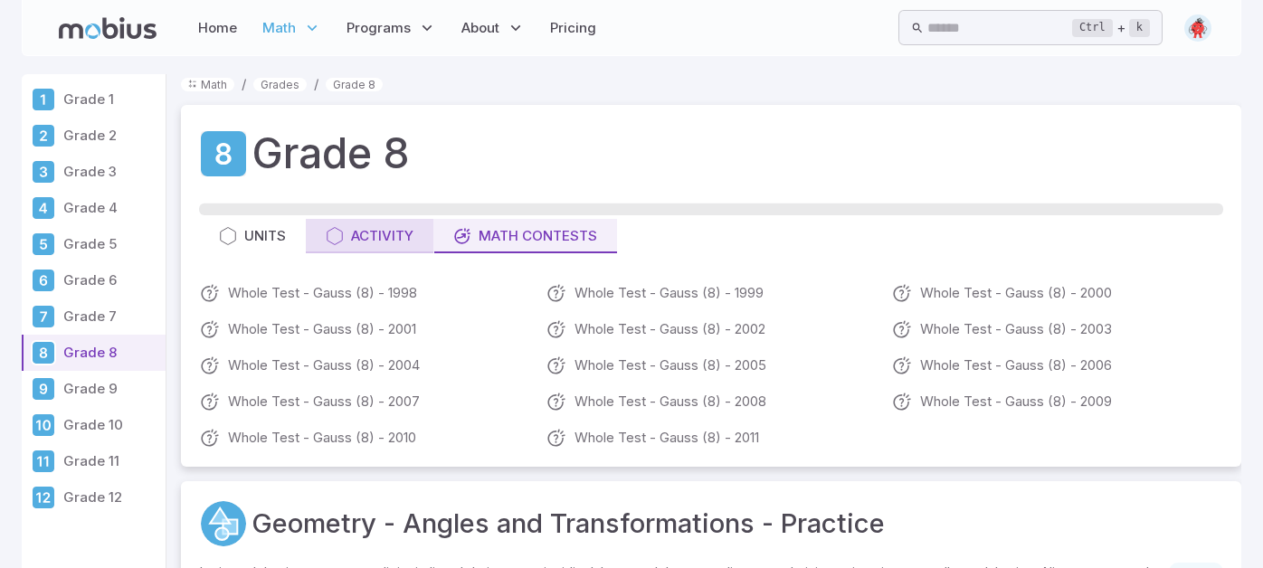
click at [365, 242] on div "Activity" at bounding box center [370, 236] width 88 height 20
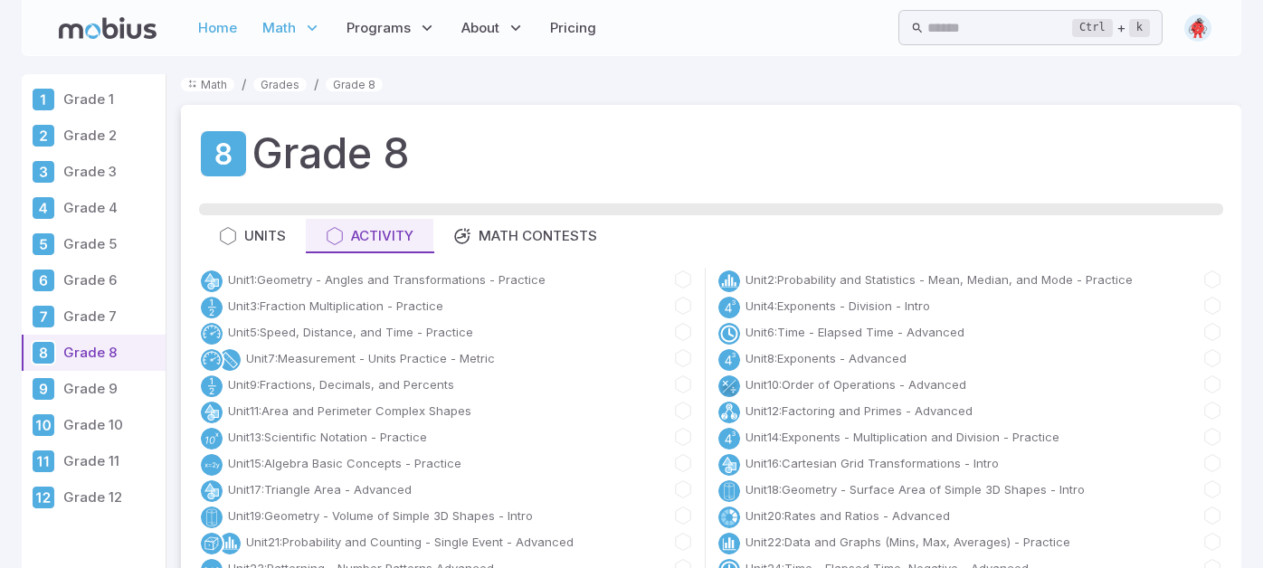
click at [196, 33] on link "Home" at bounding box center [218, 28] width 50 height 42
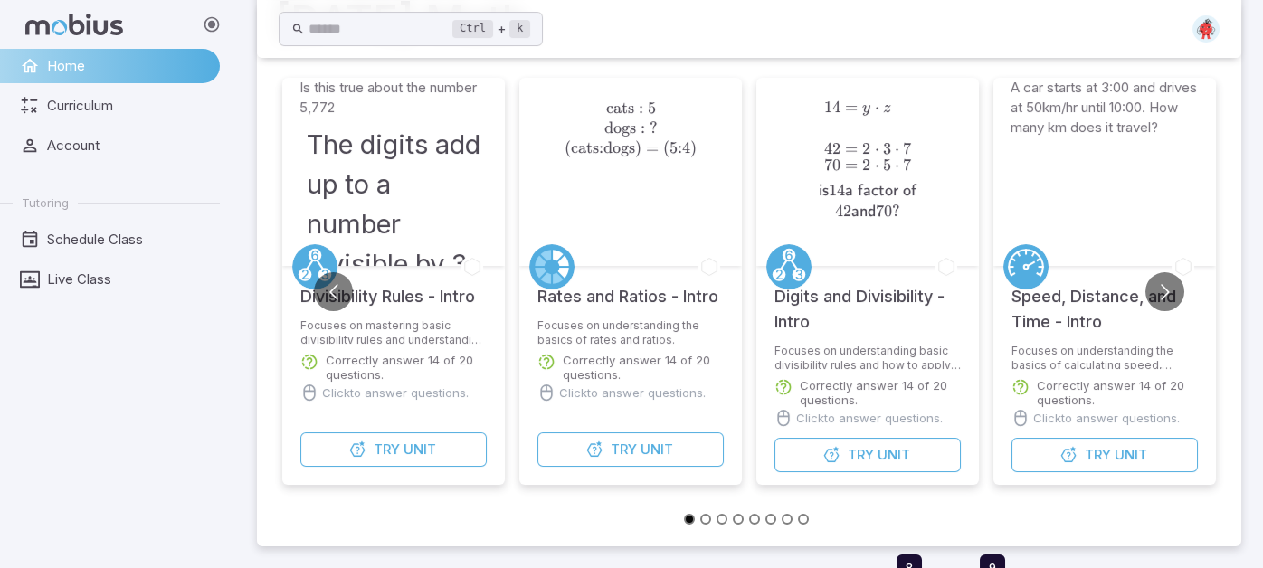
scroll to position [120, 0]
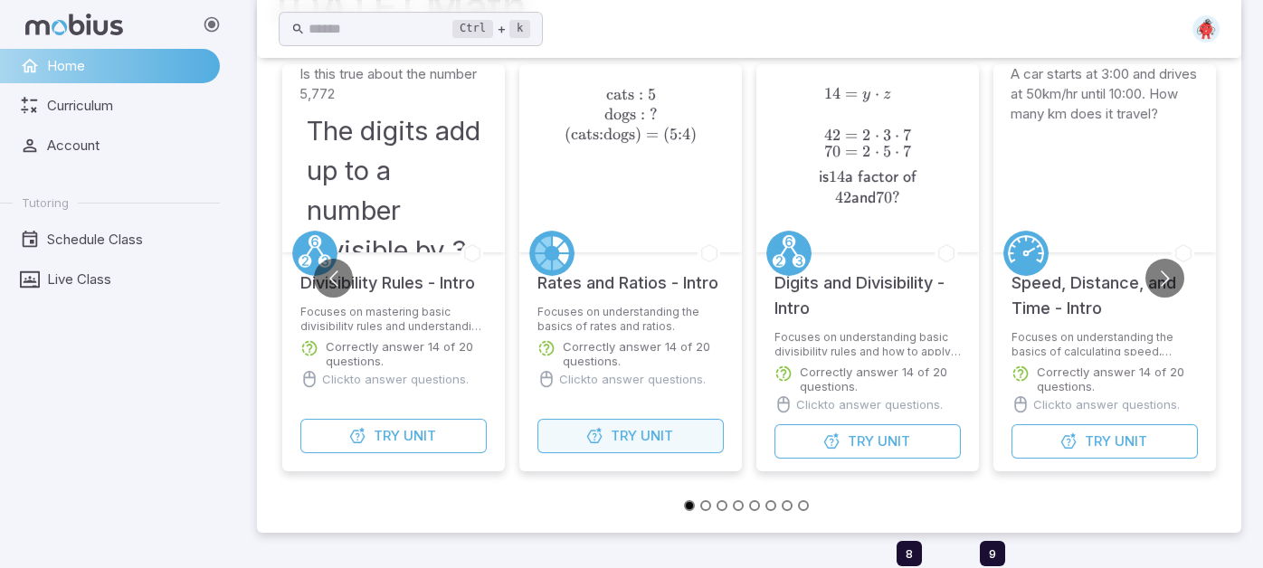
click at [659, 446] on button "Try Unit" at bounding box center [630, 436] width 186 height 34
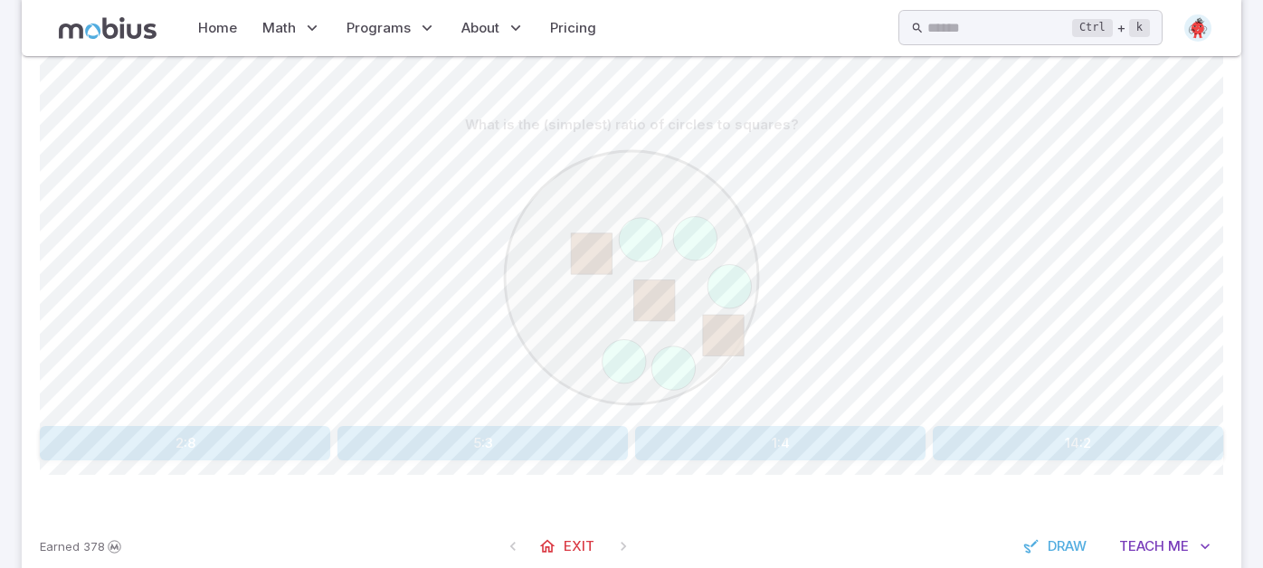
scroll to position [437, 0]
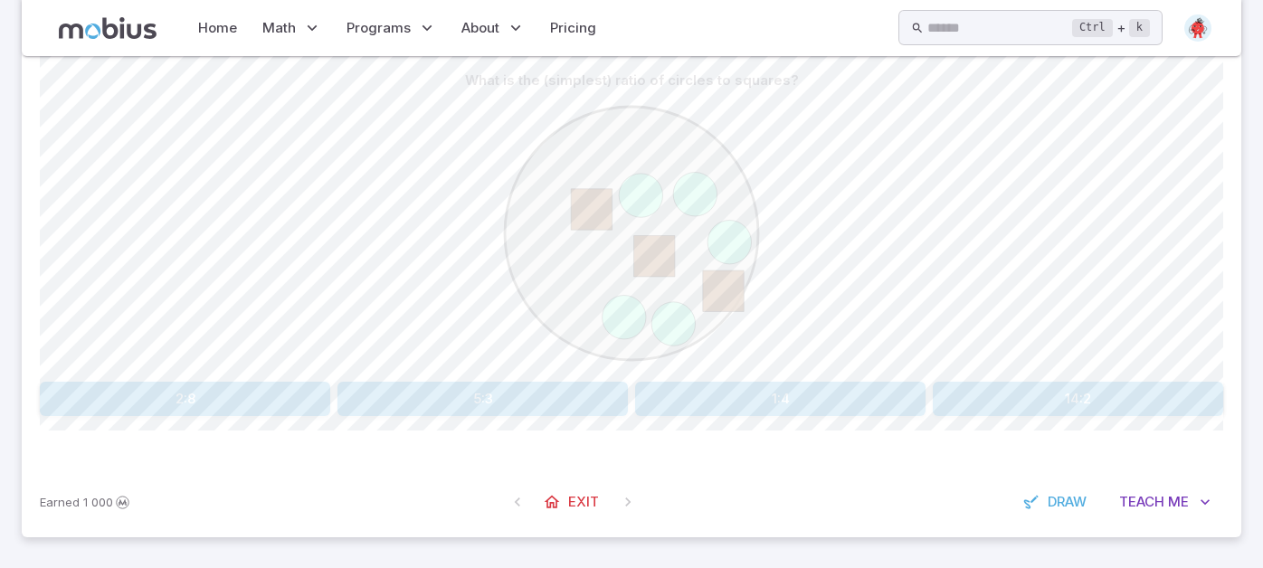
click at [429, 400] on button "5:3" at bounding box center [482, 399] width 290 height 34
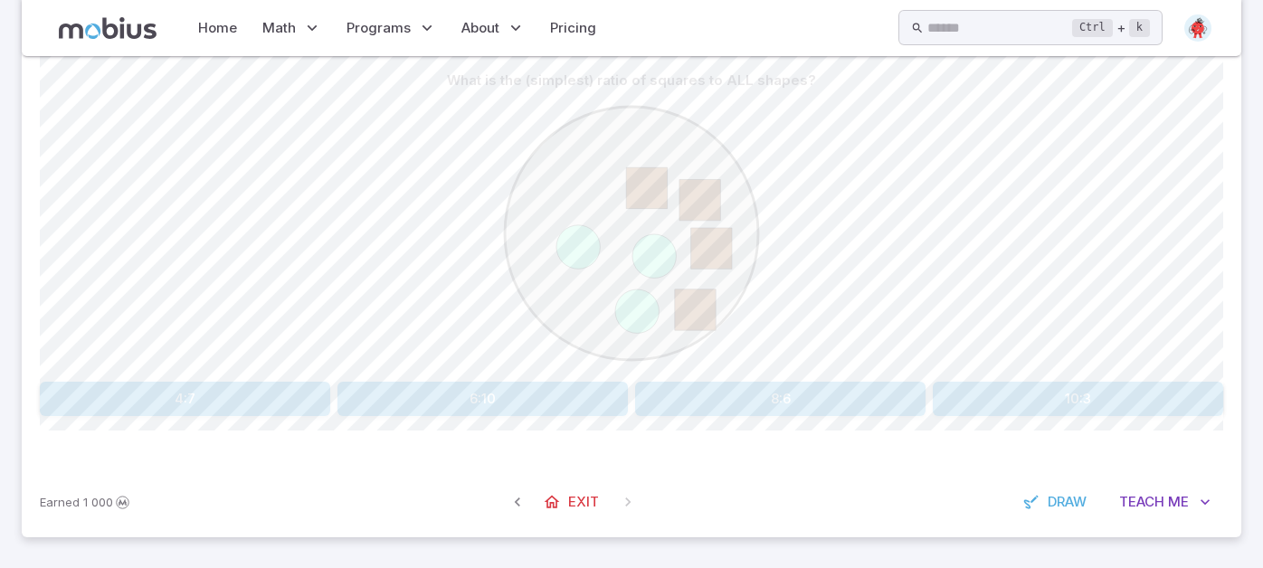
click at [256, 407] on button "4:7" at bounding box center [185, 399] width 290 height 34
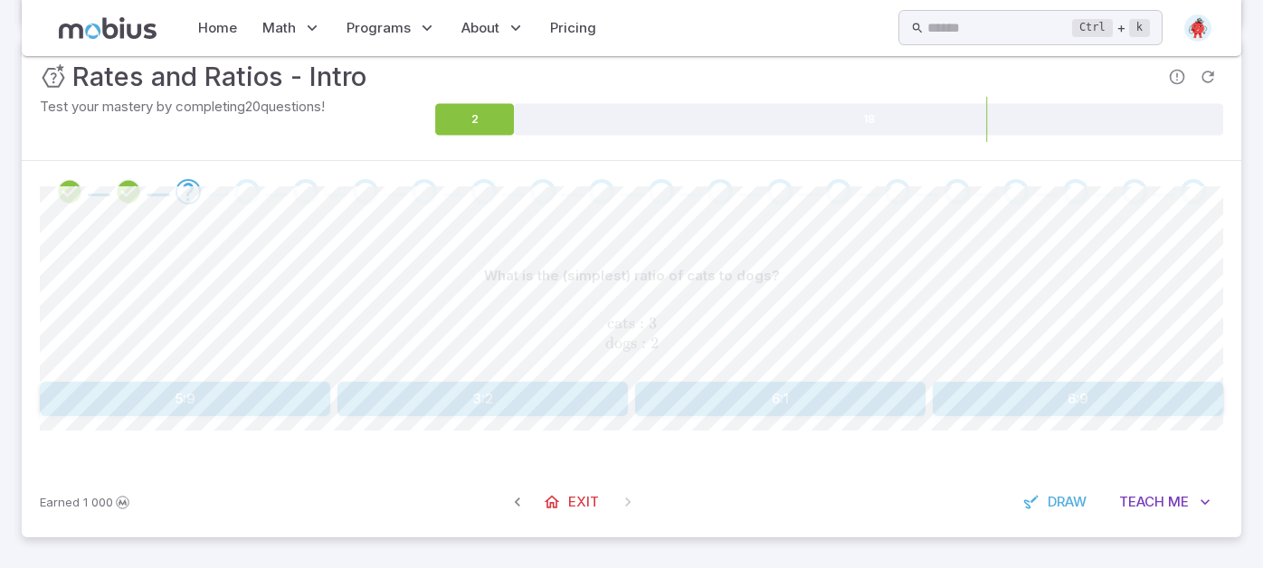
click at [369, 397] on button "3:2" at bounding box center [482, 399] width 290 height 34
click at [246, 392] on button "3:8" at bounding box center [185, 399] width 290 height 34
